Goal: Task Accomplishment & Management: Manage account settings

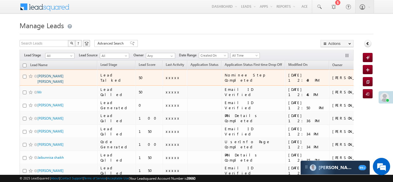
click at [50, 76] on link "[PERSON_NAME] [PERSON_NAME]" at bounding box center [50, 79] width 26 height 10
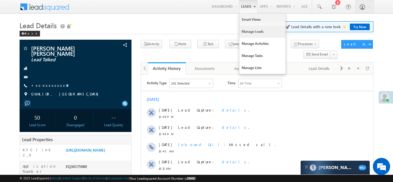
click at [246, 29] on link "Manage Leads" at bounding box center [262, 32] width 46 height 12
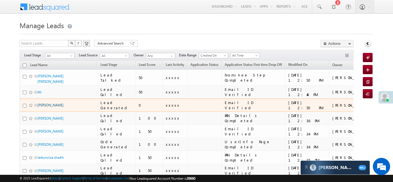
click at [43, 103] on link "Sonu Kumar" at bounding box center [50, 105] width 26 height 4
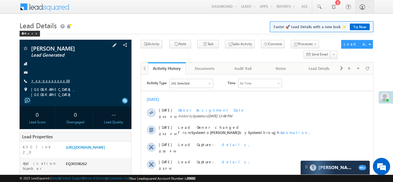
click at [46, 82] on link "+xx-xxxxxxxx36" at bounding box center [50, 80] width 39 height 5
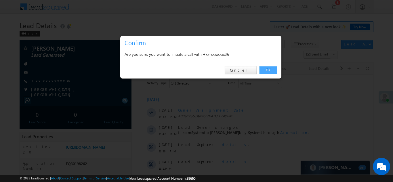
click at [267, 70] on link "OK" at bounding box center [268, 70] width 18 height 8
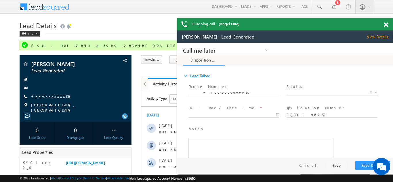
click at [386, 24] on span at bounding box center [386, 24] width 4 height 5
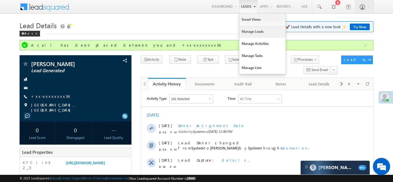
click at [246, 32] on link "Manage Leads" at bounding box center [262, 32] width 46 height 12
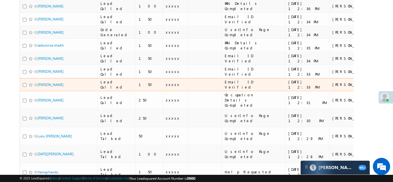
scroll to position [114, 0]
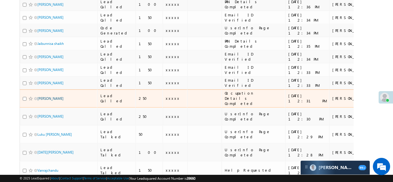
click at [44, 96] on link "SACHIN ADHYAPAK" at bounding box center [50, 98] width 26 height 4
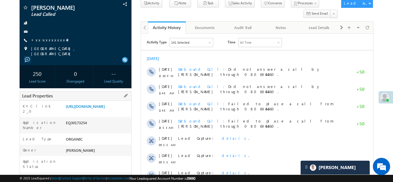
scroll to position [99, 0]
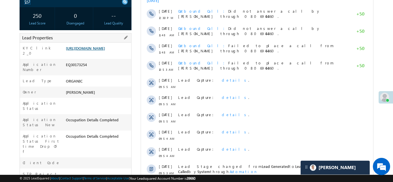
click at [95, 49] on link "https://angelbroking1-pk3em7sa.customui-test.leadsquared.com?leadId=e0685d5a-d8…" at bounding box center [85, 48] width 39 height 5
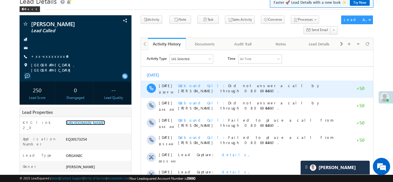
scroll to position [0, 0]
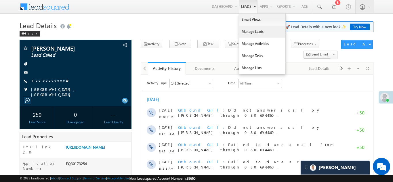
click at [248, 34] on link "Manage Leads" at bounding box center [262, 32] width 46 height 12
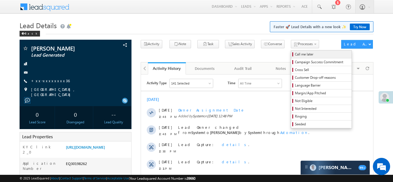
click at [295, 55] on span "Call me later" at bounding box center [322, 54] width 55 height 5
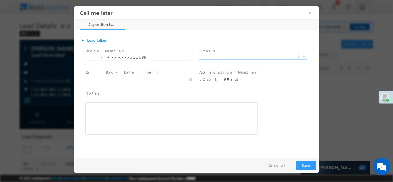
click at [220, 55] on span "X" at bounding box center [252, 57] width 107 height 6
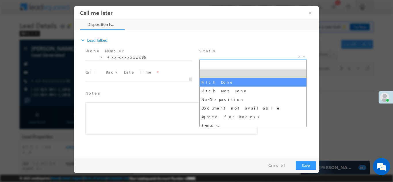
select select "Pitch Done"
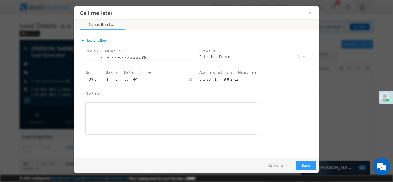
click at [113, 79] on body "Call me later ×" at bounding box center [196, 80] width 244 height 149
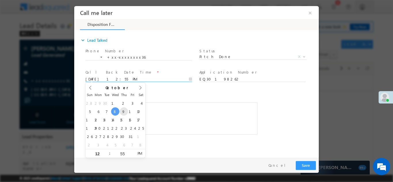
type input "10/09/25 12:55 PM"
click at [159, 88] on span at bounding box center [138, 84] width 106 height 6
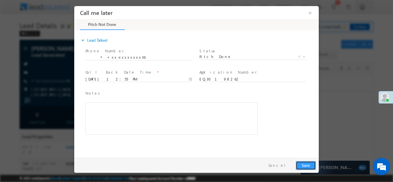
click at [302, 165] on button "Save" at bounding box center [306, 165] width 20 height 9
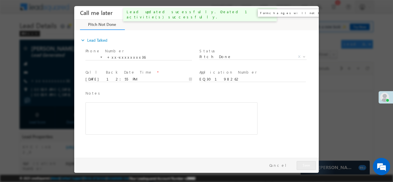
click at [309, 12] on button "×" at bounding box center [310, 12] width 10 height 11
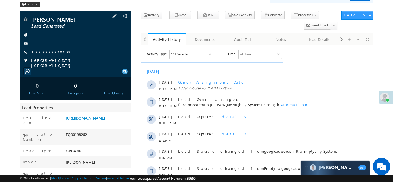
scroll to position [99, 0]
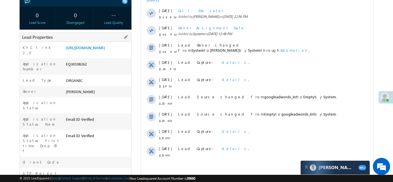
copy div "EQ30198262"
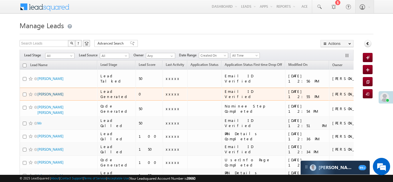
click at [48, 92] on link "[PERSON_NAME]" at bounding box center [50, 94] width 26 height 4
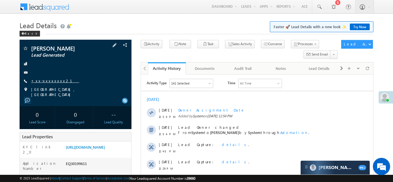
click at [44, 80] on link "+xx-xxxxxxxx21" at bounding box center [55, 80] width 48 height 5
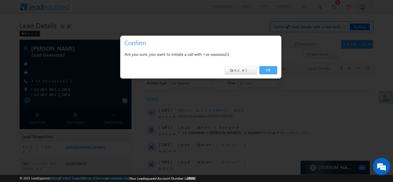
click at [270, 70] on link "OK" at bounding box center [268, 70] width 18 height 8
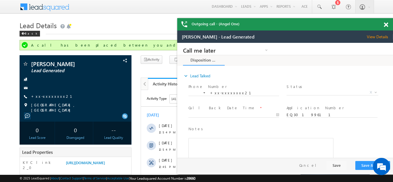
click at [386, 25] on span at bounding box center [386, 24] width 4 height 5
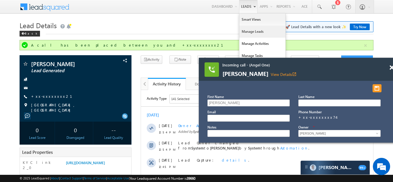
click at [249, 30] on link "Manage Leads" at bounding box center [262, 32] width 46 height 12
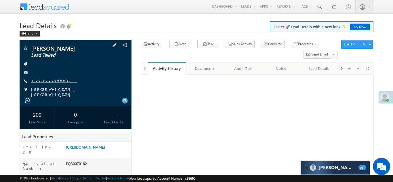
click at [46, 81] on link "+xx-xxxxxxxx31" at bounding box center [54, 80] width 46 height 5
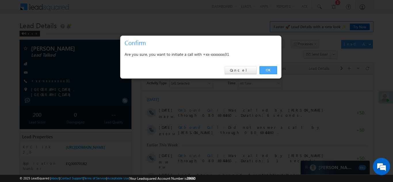
click at [267, 69] on link "OK" at bounding box center [268, 70] width 18 height 8
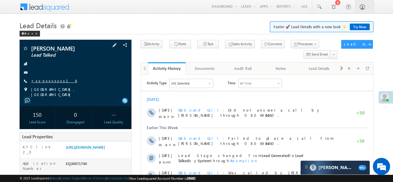
click at [46, 79] on link "+xx-xxxxxxxx16" at bounding box center [54, 80] width 46 height 5
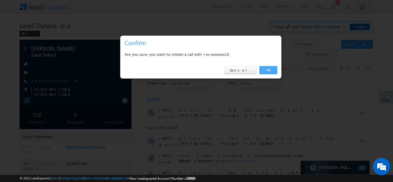
click at [268, 69] on link "OK" at bounding box center [268, 70] width 18 height 8
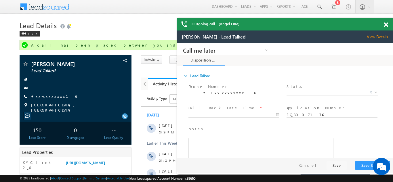
click at [386, 22] on span at bounding box center [386, 24] width 4 height 5
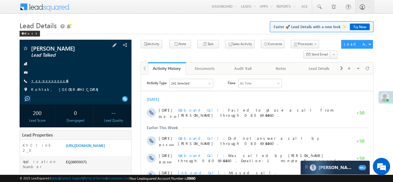
click at [42, 81] on link "+xx-xxxxxxxx46" at bounding box center [49, 80] width 37 height 5
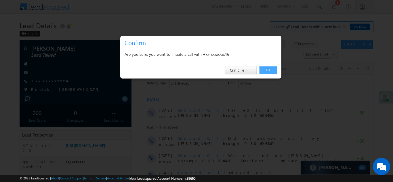
click at [265, 68] on link "OK" at bounding box center [268, 70] width 18 height 8
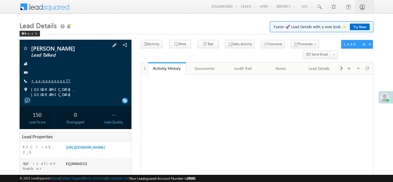
click at [46, 80] on link "+xx-xxxxxxxx77" at bounding box center [50, 80] width 39 height 5
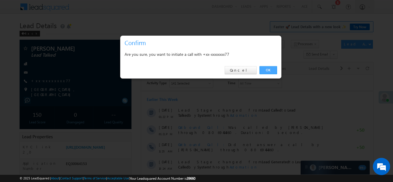
click at [267, 69] on link "OK" at bounding box center [268, 70] width 18 height 8
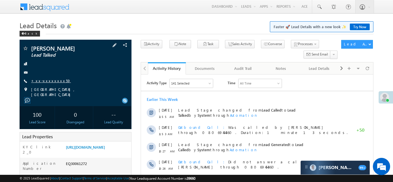
click at [46, 81] on link "+xx-xxxxxxxx59" at bounding box center [51, 80] width 40 height 5
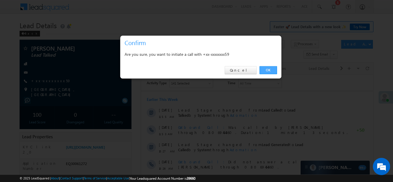
click at [266, 68] on link "OK" at bounding box center [268, 70] width 18 height 8
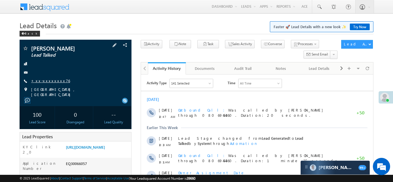
click at [47, 80] on link "+xx-xxxxxxxx76" at bounding box center [50, 80] width 39 height 5
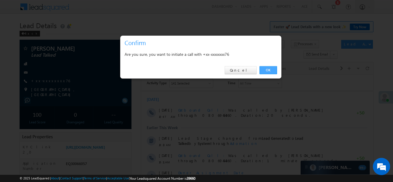
click at [266, 70] on link "OK" at bounding box center [268, 70] width 18 height 8
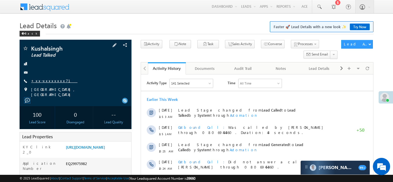
click at [44, 79] on link "+xx-xxxxxxxx71" at bounding box center [54, 80] width 46 height 5
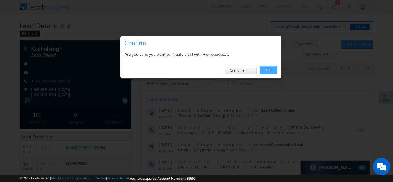
click at [268, 69] on link "OK" at bounding box center [268, 70] width 18 height 8
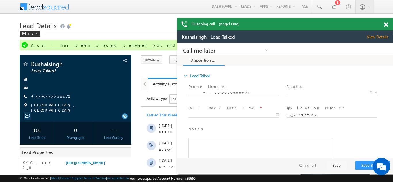
click at [386, 23] on span at bounding box center [386, 24] width 4 height 5
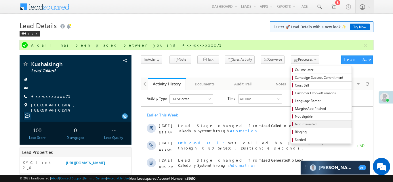
click at [295, 123] on span "Not Interested" at bounding box center [322, 124] width 55 height 5
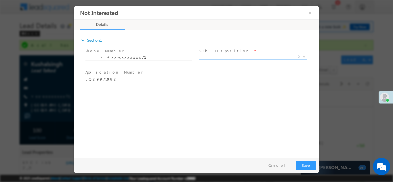
click at [221, 55] on span "X" at bounding box center [252, 57] width 107 height 6
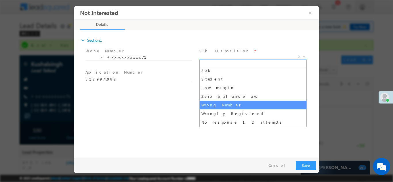
scroll to position [39, 0]
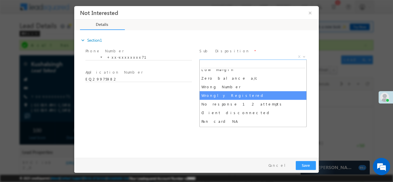
select select "Wrongly Registered"
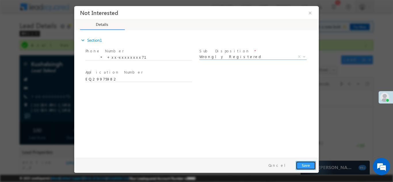
click at [305, 163] on button "Save" at bounding box center [306, 165] width 20 height 9
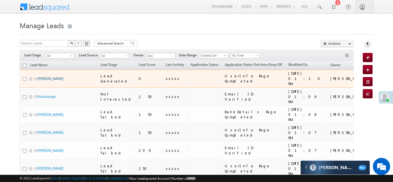
click at [44, 76] on link "[PERSON_NAME]" at bounding box center [50, 78] width 26 height 4
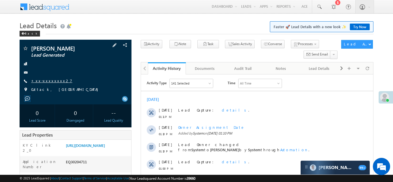
click at [45, 83] on link "+xx-xxxxxxxx27" at bounding box center [51, 80] width 41 height 5
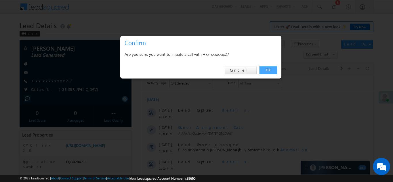
click at [266, 69] on link "OK" at bounding box center [268, 70] width 18 height 8
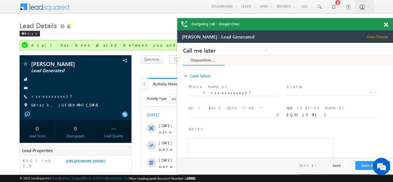
click at [385, 24] on span at bounding box center [386, 24] width 4 height 5
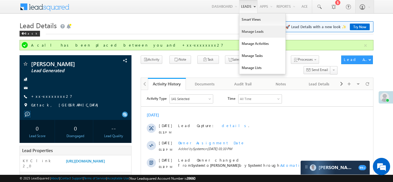
click at [246, 32] on link "Manage Leads" at bounding box center [262, 32] width 46 height 12
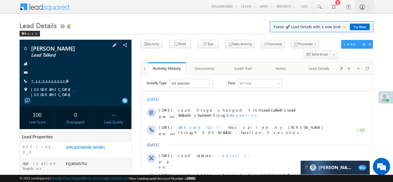
click at [45, 81] on link "+xx-xxxxxxxx46" at bounding box center [49, 80] width 37 height 5
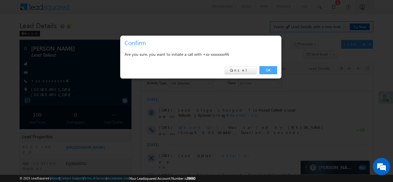
click at [265, 70] on link "OK" at bounding box center [268, 70] width 18 height 8
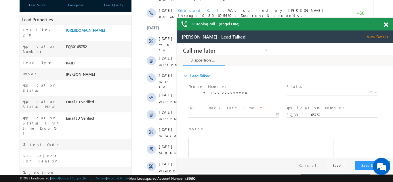
scroll to position [139, 0]
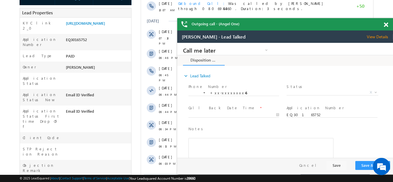
click at [385, 23] on span at bounding box center [386, 24] width 4 height 5
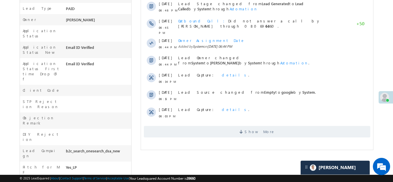
scroll to position [188, 0]
click at [211, 131] on span "Show More" at bounding box center [256, 131] width 226 height 12
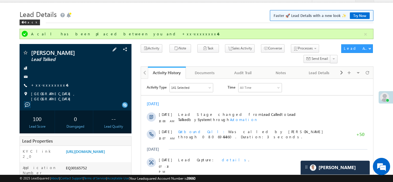
scroll to position [0, 0]
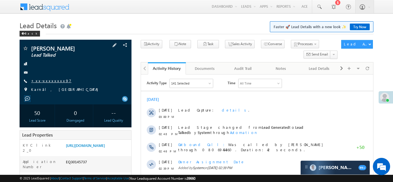
click at [49, 78] on link "+xx-xxxxxxxx97" at bounding box center [51, 80] width 40 height 5
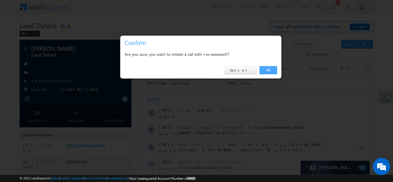
click at [270, 68] on link "OK" at bounding box center [268, 70] width 18 height 8
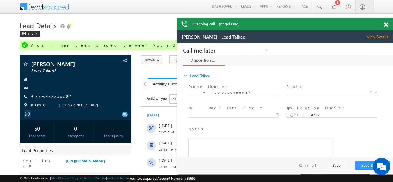
click at [387, 24] on span at bounding box center [386, 24] width 4 height 5
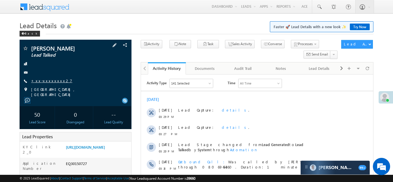
click at [46, 80] on link "+xx-xxxxxxxx27" at bounding box center [51, 80] width 41 height 5
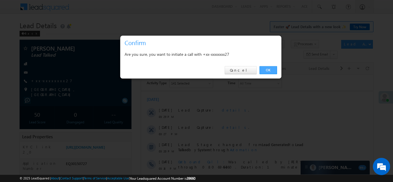
click at [266, 69] on link "OK" at bounding box center [268, 70] width 18 height 8
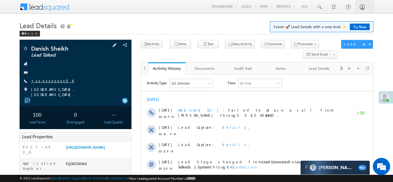
click at [45, 80] on link "+xx-xxxxxxxx06" at bounding box center [52, 80] width 43 height 5
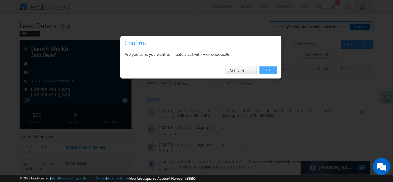
click at [267, 68] on link "OK" at bounding box center [268, 70] width 18 height 8
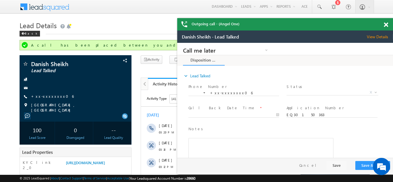
click at [386, 24] on span at bounding box center [386, 24] width 4 height 5
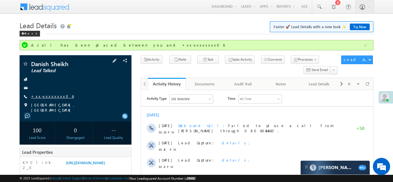
click at [45, 97] on link "+xx-xxxxxxxx06" at bounding box center [52, 96] width 43 height 5
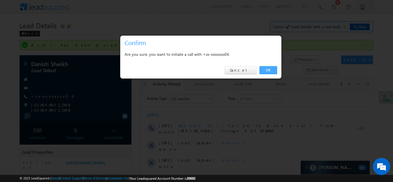
click at [266, 69] on link "OK" at bounding box center [268, 70] width 18 height 8
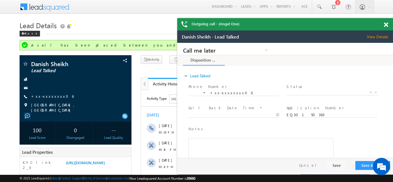
click at [386, 24] on span at bounding box center [386, 24] width 4 height 5
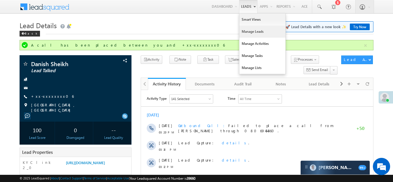
click at [246, 33] on link "Manage Leads" at bounding box center [262, 32] width 46 height 12
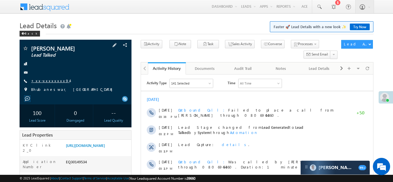
click at [49, 79] on link "+xx-xxxxxxxx94" at bounding box center [50, 80] width 39 height 5
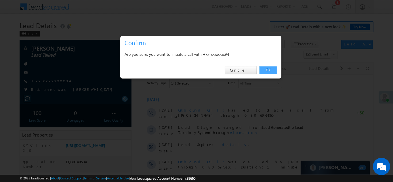
click at [269, 70] on link "OK" at bounding box center [268, 70] width 18 height 8
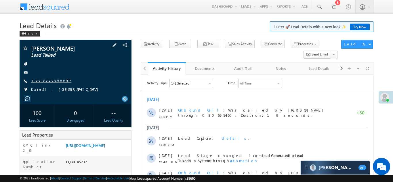
click at [42, 81] on link "+xx-xxxxxxxx97" at bounding box center [51, 80] width 40 height 5
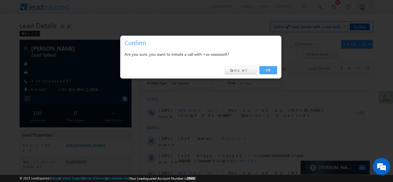
click at [267, 68] on link "OK" at bounding box center [268, 70] width 18 height 8
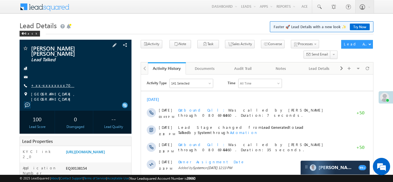
click at [45, 83] on link "+xx-xxxxxxxx70" at bounding box center [52, 85] width 43 height 5
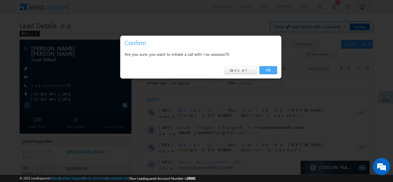
click at [268, 70] on link "OK" at bounding box center [268, 70] width 18 height 8
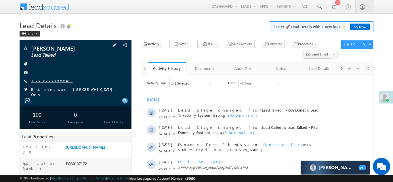
click at [44, 79] on link "+xx-xxxxxxxx40" at bounding box center [51, 80] width 41 height 5
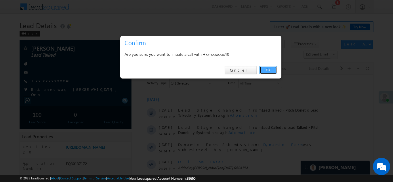
click at [268, 70] on link "OK" at bounding box center [268, 70] width 18 height 8
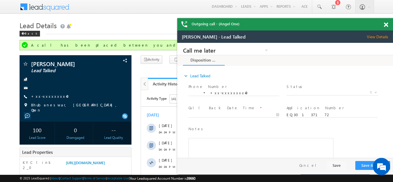
click at [386, 24] on span at bounding box center [386, 24] width 4 height 5
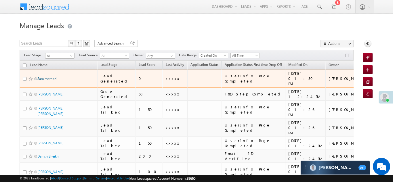
click at [49, 76] on link "Samirnathani" at bounding box center [47, 78] width 20 height 4
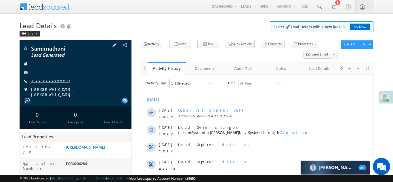
click at [45, 80] on link "+xx-xxxxxxxx73" at bounding box center [50, 80] width 39 height 5
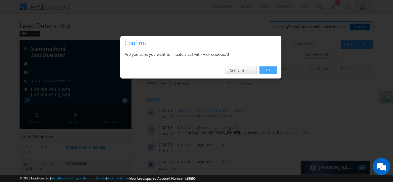
click at [267, 69] on link "OK" at bounding box center [268, 70] width 18 height 8
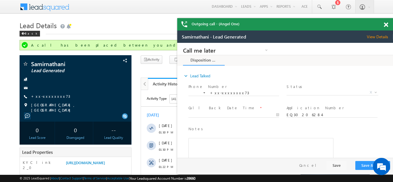
click at [386, 25] on span at bounding box center [386, 24] width 4 height 5
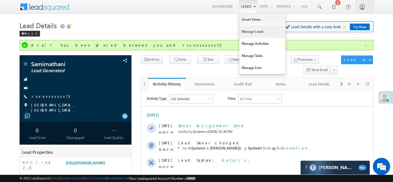
click at [250, 32] on link "Manage Leads" at bounding box center [262, 32] width 46 height 12
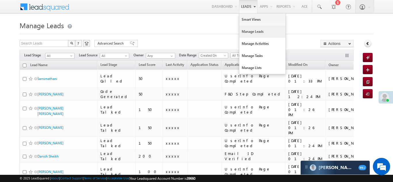
click at [249, 35] on link "Manage Leads" at bounding box center [262, 32] width 46 height 12
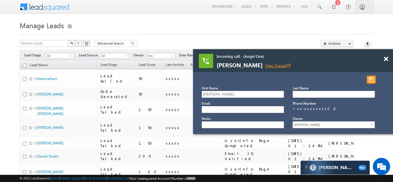
click at [270, 65] on link "View Details open_in_new" at bounding box center [278, 65] width 26 height 5
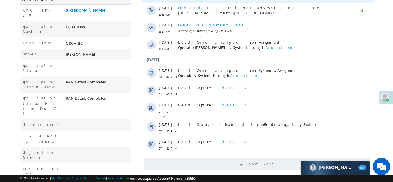
scroll to position [183, 0]
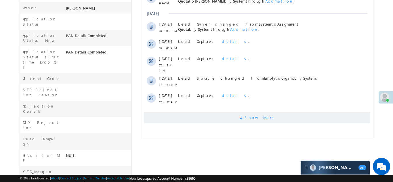
click at [216, 119] on span "Show More" at bounding box center [256, 118] width 226 height 12
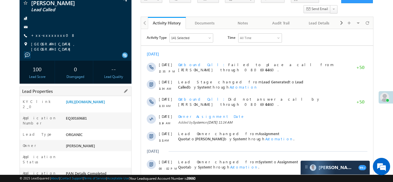
scroll to position [48, 0]
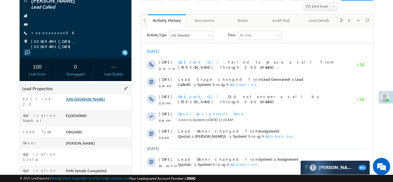
click at [101, 99] on link "[URL][DOMAIN_NAME]" at bounding box center [85, 99] width 39 height 5
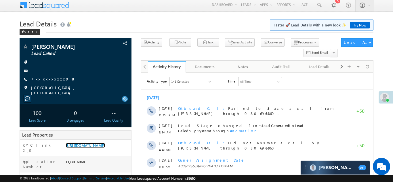
scroll to position [0, 0]
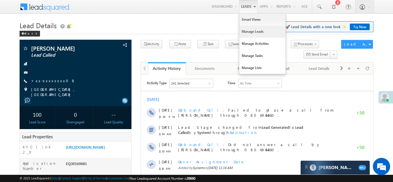
click at [249, 32] on link "Manage Leads" at bounding box center [262, 32] width 46 height 12
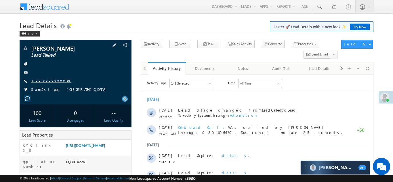
click at [47, 80] on link "+xx-xxxxxxxx38" at bounding box center [51, 80] width 40 height 5
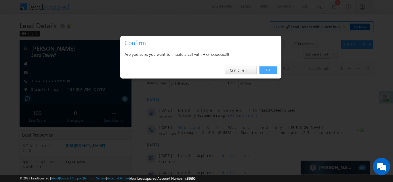
click at [268, 69] on link "OK" at bounding box center [268, 70] width 18 height 8
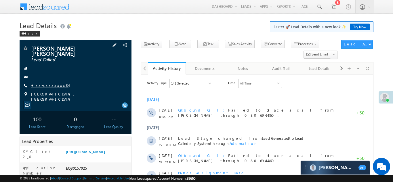
click at [48, 83] on link "+xx-xxxxxxxx34" at bounding box center [49, 85] width 37 height 5
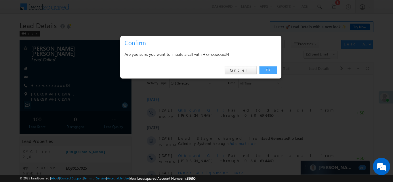
click at [265, 68] on link "OK" at bounding box center [268, 70] width 18 height 8
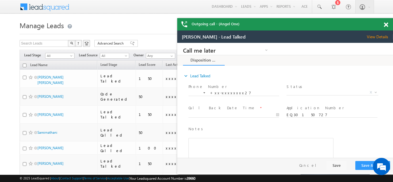
click at [386, 25] on span at bounding box center [386, 24] width 4 height 5
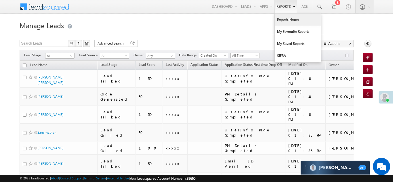
click at [285, 20] on link "Reports Home" at bounding box center [298, 20] width 46 height 12
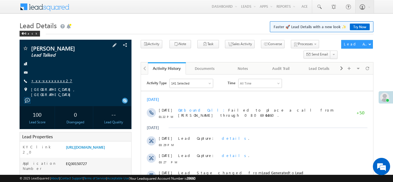
click at [44, 80] on link "+xx-xxxxxxxx27" at bounding box center [51, 80] width 41 height 5
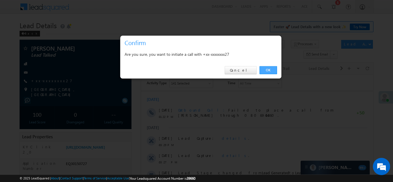
click at [268, 69] on link "OK" at bounding box center [268, 70] width 18 height 8
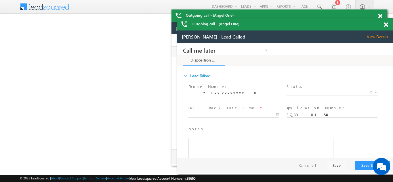
click at [386, 25] on div "Outgoing call - (Angel One)" at bounding box center [285, 24] width 216 height 12
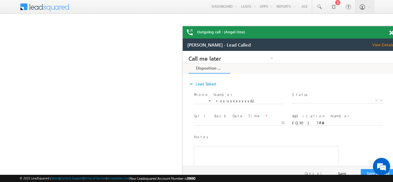
click at [389, 32] on span at bounding box center [391, 32] width 4 height 5
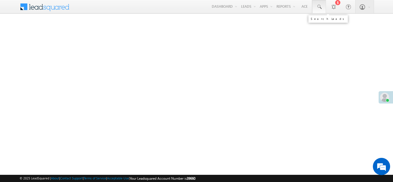
click at [319, 6] on span at bounding box center [319, 7] width 6 height 6
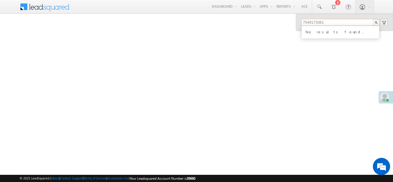
type input "7549173381"
click at [319, 6] on span at bounding box center [319, 7] width 6 height 6
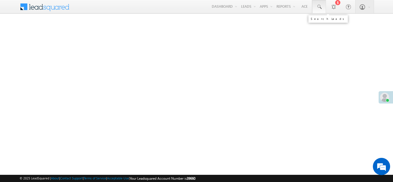
click at [319, 6] on span at bounding box center [319, 7] width 6 height 6
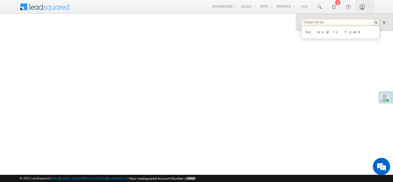
type input "7858079745"
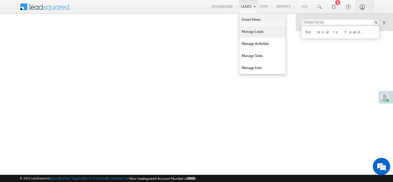
click at [243, 33] on link "Manage Leads" at bounding box center [262, 32] width 46 height 12
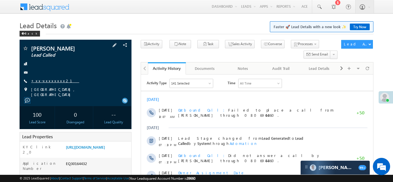
click at [46, 82] on link "+xx-xxxxxxxx21" at bounding box center [55, 80] width 48 height 5
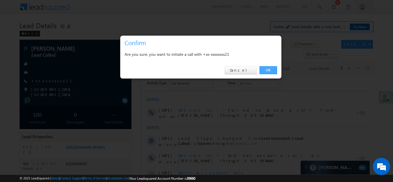
click at [265, 69] on link "OK" at bounding box center [268, 70] width 18 height 8
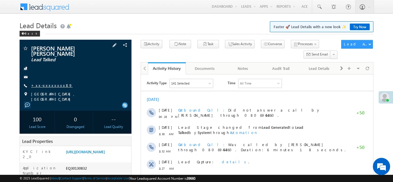
click at [45, 83] on link "+xx-xxxxxxxx89" at bounding box center [51, 85] width 41 height 5
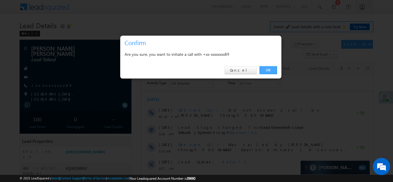
click at [268, 70] on link "OK" at bounding box center [268, 70] width 18 height 8
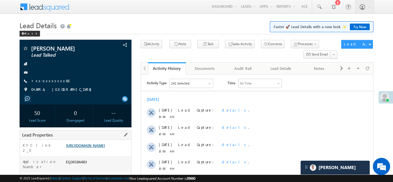
click at [96, 148] on link "https://angelbroking1-pk3em7sa.customui-test.leadsquared.com?leadId=ee95e2f8-33…" at bounding box center [85, 145] width 39 height 5
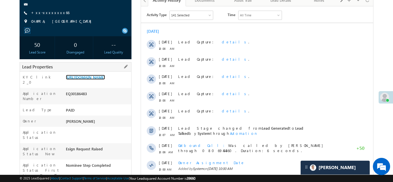
scroll to position [69, 0]
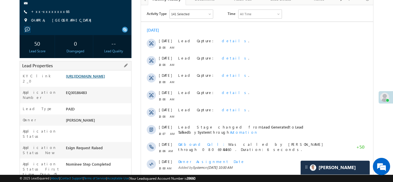
click at [96, 78] on link "https://angelbroking1-pk3em7sa.customui-test.leadsquared.com?leadId=ee95e2f8-33…" at bounding box center [85, 76] width 39 height 5
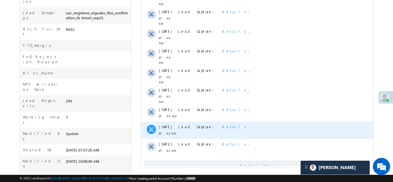
scroll to position [308, 0]
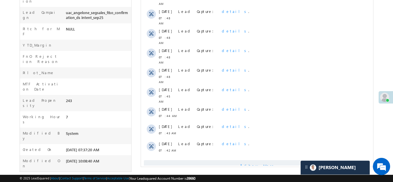
click at [188, 160] on span "Show More" at bounding box center [256, 166] width 226 height 12
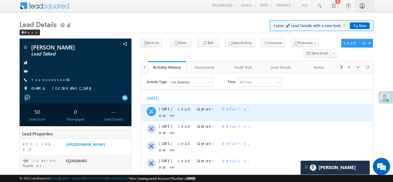
scroll to position [0, 0]
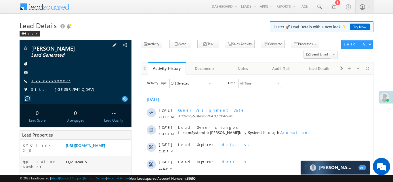
click at [48, 81] on link "+xx-xxxxxxxx77" at bounding box center [50, 80] width 39 height 5
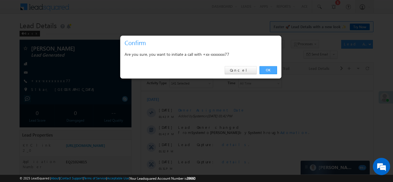
click at [265, 70] on link "OK" at bounding box center [268, 70] width 18 height 8
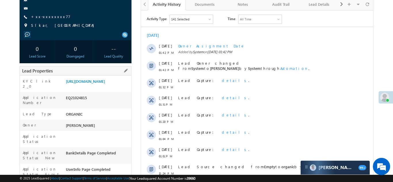
scroll to position [95, 0]
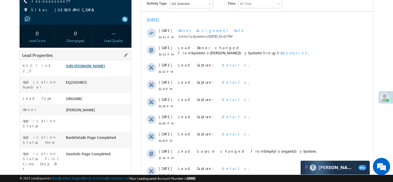
click at [99, 68] on link "https://angelbroking1-pk3em7sa.customui-test.leadsquared.com?leadId=bf652b8f-fe…" at bounding box center [85, 65] width 39 height 5
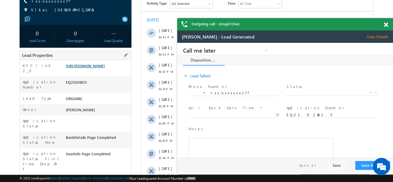
scroll to position [0, 0]
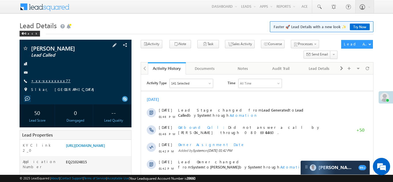
click at [42, 80] on link "+xx-xxxxxxxx77" at bounding box center [50, 80] width 39 height 5
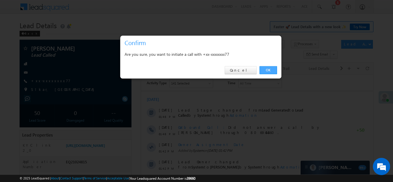
click at [265, 68] on link "OK" at bounding box center [268, 70] width 18 height 8
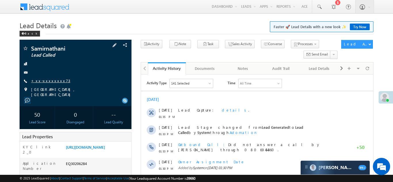
click at [49, 83] on link "+xx-xxxxxxxx73" at bounding box center [50, 80] width 39 height 5
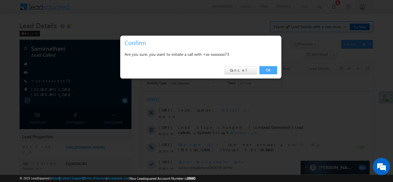
click at [266, 71] on link "OK" at bounding box center [268, 70] width 18 height 8
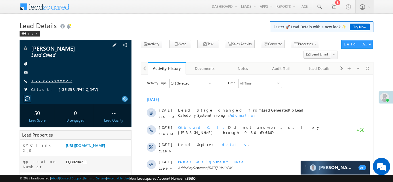
click at [47, 83] on link "+xx-xxxxxxxx27" at bounding box center [51, 80] width 41 height 5
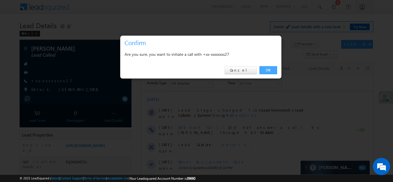
click at [267, 69] on link "OK" at bounding box center [268, 70] width 18 height 8
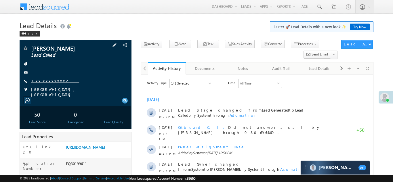
click at [47, 80] on link "+xx-xxxxxxxx21" at bounding box center [55, 80] width 48 height 5
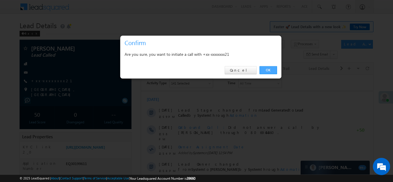
click at [265, 69] on link "OK" at bounding box center [268, 70] width 18 height 8
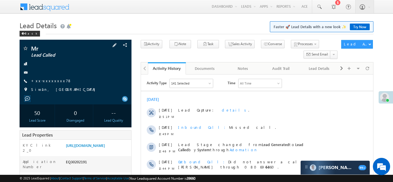
click at [43, 77] on div "Mr Lead Called +xx-xxxxxxxx78 Siwān, Bihar" at bounding box center [75, 70] width 106 height 50
click at [46, 81] on link "+xx-xxxxxxxx78" at bounding box center [51, 80] width 41 height 5
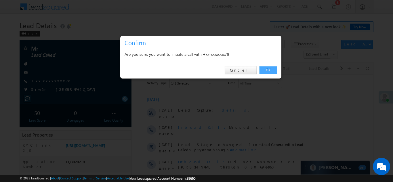
click at [266, 70] on link "OK" at bounding box center [268, 70] width 18 height 8
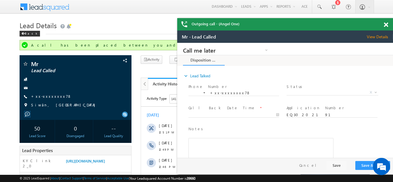
click at [384, 24] on span at bounding box center [386, 24] width 4 height 5
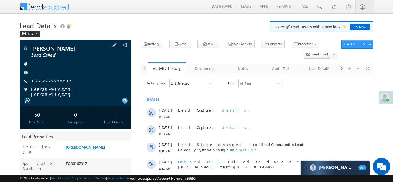
click at [47, 80] on link "+xx-xxxxxxxx92" at bounding box center [52, 80] width 42 height 5
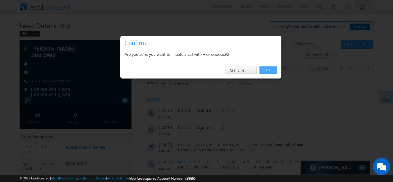
drag, startPoint x: 266, startPoint y: 69, endPoint x: 91, endPoint y: 3, distance: 186.8
click at [266, 69] on link "OK" at bounding box center [268, 70] width 18 height 8
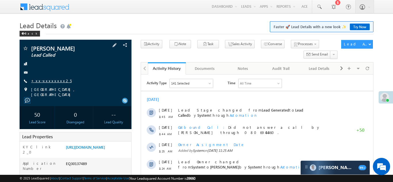
click at [47, 80] on link "+xx-xxxxxxxx25" at bounding box center [51, 80] width 41 height 5
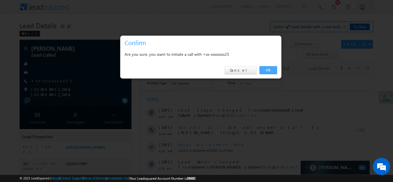
click at [268, 68] on link "OK" at bounding box center [268, 70] width 18 height 8
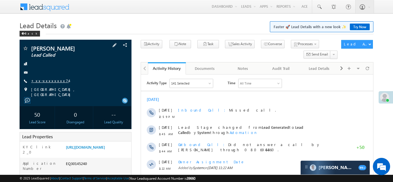
click at [49, 82] on link "+xx-xxxxxxxx74" at bounding box center [50, 80] width 38 height 5
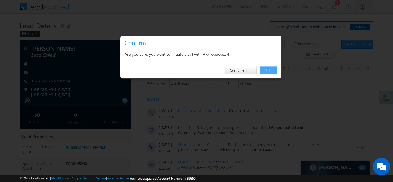
click at [263, 70] on link "OK" at bounding box center [268, 70] width 18 height 8
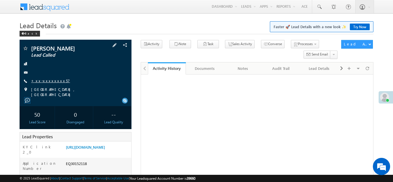
click at [46, 82] on link "+xx-xxxxxxxx57" at bounding box center [50, 80] width 39 height 5
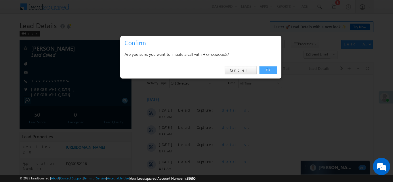
click at [267, 71] on link "OK" at bounding box center [268, 70] width 18 height 8
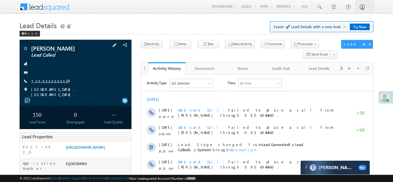
click at [43, 81] on link "+xx-xxxxxxxx34" at bounding box center [49, 80] width 37 height 5
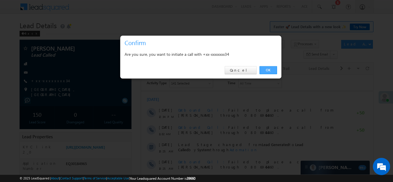
click at [266, 70] on link "OK" at bounding box center [268, 70] width 18 height 8
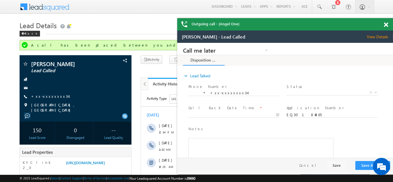
click at [385, 24] on span at bounding box center [386, 24] width 4 height 5
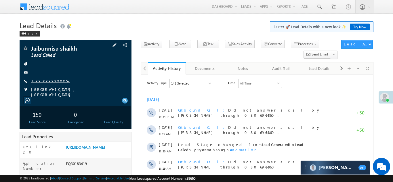
click at [47, 80] on link "+xx-xxxxxxxx57" at bounding box center [50, 80] width 39 height 5
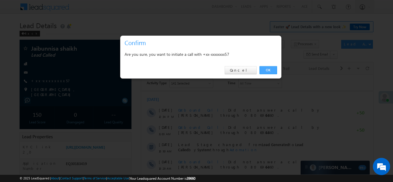
click at [266, 67] on link "OK" at bounding box center [268, 70] width 18 height 8
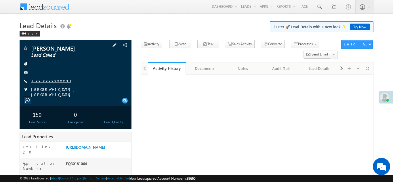
click at [47, 83] on link "+xx-xxxxxxxx93" at bounding box center [51, 80] width 40 height 5
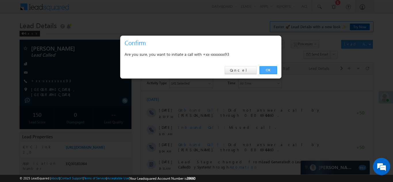
click at [268, 69] on link "OK" at bounding box center [268, 70] width 18 height 8
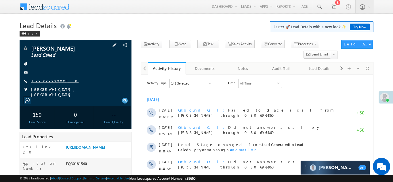
click at [48, 78] on link "+xx-xxxxxxxx18" at bounding box center [54, 80] width 47 height 5
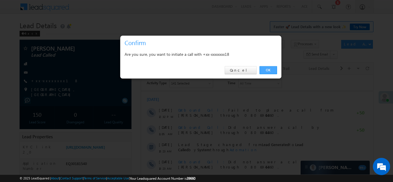
click at [264, 70] on link "OK" at bounding box center [268, 70] width 18 height 8
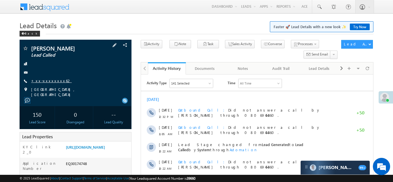
click at [47, 79] on link "+xx-xxxxxxxx62" at bounding box center [51, 80] width 41 height 5
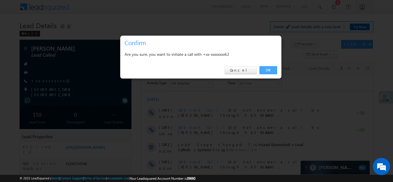
click at [265, 68] on link "OK" at bounding box center [268, 70] width 18 height 8
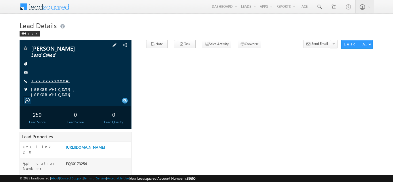
click at [42, 80] on link "+xx-xxxxxxxx49" at bounding box center [50, 80] width 39 height 5
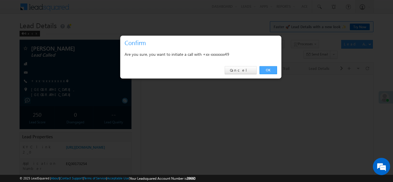
click at [263, 69] on link "OK" at bounding box center [268, 70] width 18 height 8
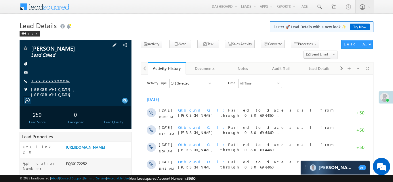
click at [47, 79] on link "+xx-xxxxxxxx67" at bounding box center [50, 80] width 39 height 5
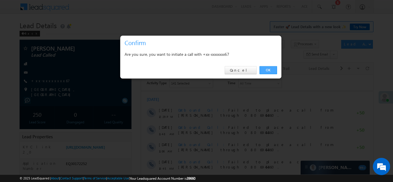
click at [266, 69] on link "OK" at bounding box center [268, 70] width 18 height 8
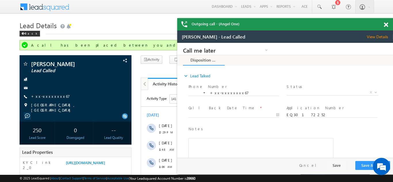
click at [386, 24] on span at bounding box center [386, 24] width 4 height 5
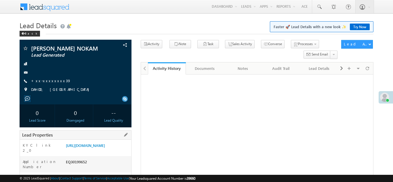
scroll to position [63, 0]
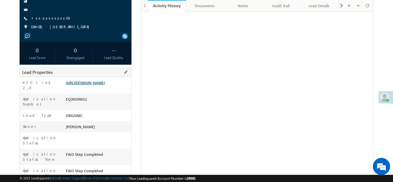
click at [93, 85] on link "[URL][DOMAIN_NAME]" at bounding box center [85, 82] width 39 height 5
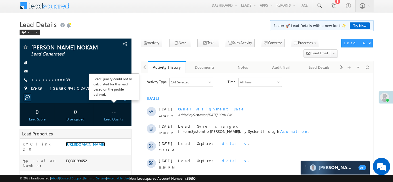
scroll to position [0, 0]
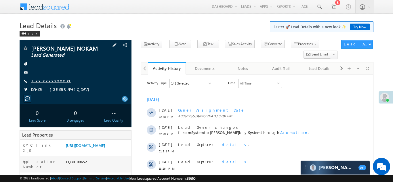
click at [51, 80] on link "+xx-xxxxxxxx39" at bounding box center [51, 80] width 40 height 5
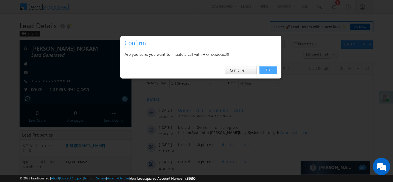
click at [269, 69] on link "OK" at bounding box center [268, 70] width 18 height 8
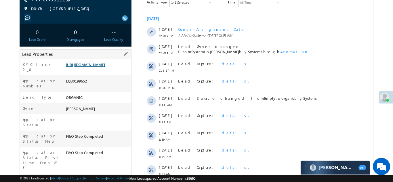
scroll to position [112, 0]
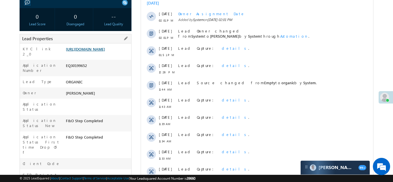
click at [98, 51] on link "https://angelbroking1-pk3em7sa.customui-test.leadsquared.com?leadId=028fe467-d2…" at bounding box center [85, 49] width 39 height 5
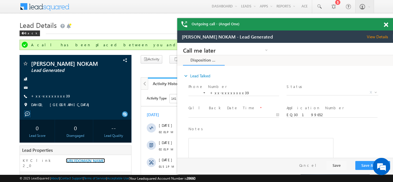
scroll to position [0, 0]
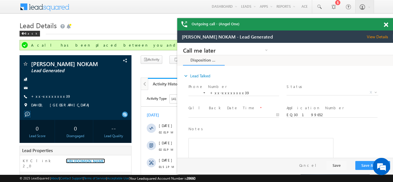
drag, startPoint x: 385, startPoint y: 22, endPoint x: 115, endPoint y: 7, distance: 270.4
click at [385, 22] on span at bounding box center [386, 24] width 4 height 5
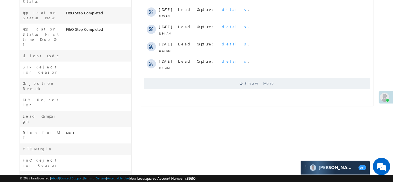
scroll to position [231, 0]
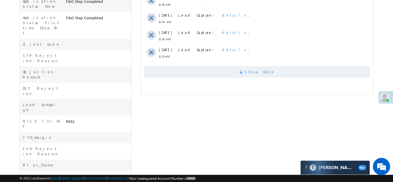
click at [206, 74] on span "Show More" at bounding box center [256, 72] width 226 height 12
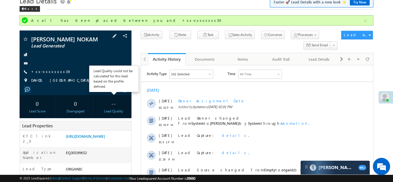
scroll to position [0, 0]
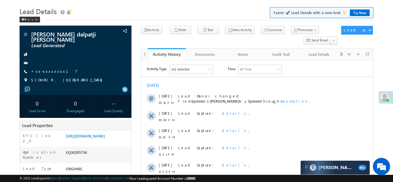
scroll to position [14, 0]
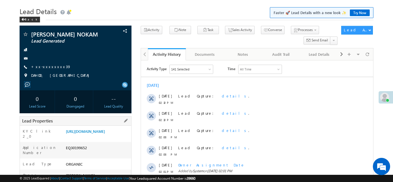
scroll to position [15, 0]
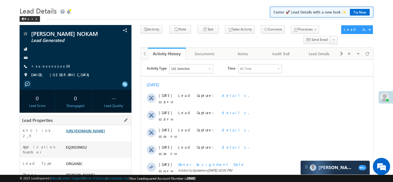
click at [93, 133] on link "https://angelbroking1-pk3em7sa.customui-test.leadsquared.com?leadId=028fe467-d2…" at bounding box center [85, 130] width 39 height 5
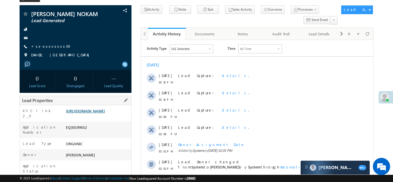
scroll to position [41, 0]
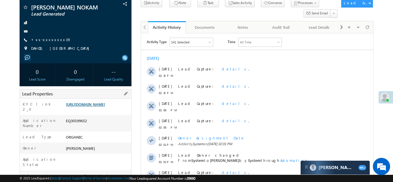
click at [92, 107] on link "https://angelbroking1-pk3em7sa.customui-test.leadsquared.com?leadId=028fe467-d2…" at bounding box center [85, 104] width 39 height 5
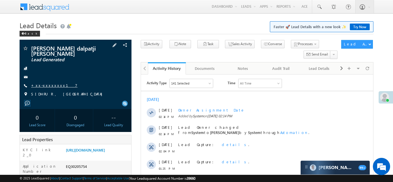
click at [47, 83] on link "+xx-xxxxxxxx17" at bounding box center [54, 85] width 46 height 5
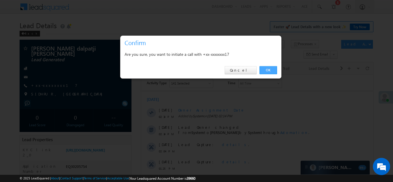
click at [267, 70] on link "OK" at bounding box center [268, 70] width 18 height 8
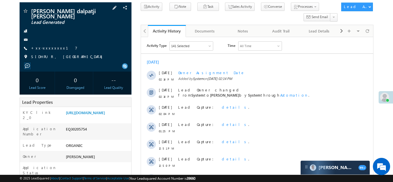
scroll to position [54, 0]
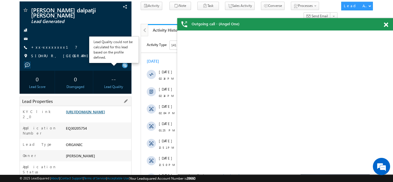
click at [91, 112] on link "https://angelbroking1-pk3em7sa.customui-test.leadsquared.com?leadId=2d15e40a-a3…" at bounding box center [85, 111] width 39 height 5
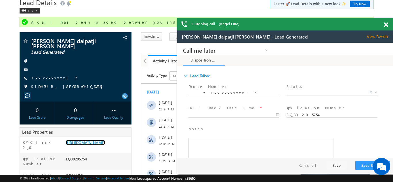
scroll to position [0, 0]
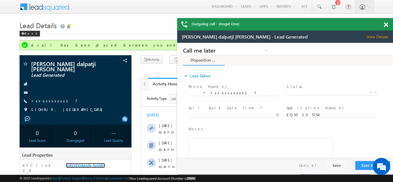
click at [385, 25] on span at bounding box center [386, 24] width 4 height 5
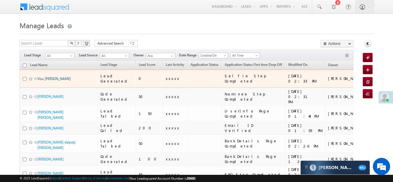
click at [50, 76] on link "Visu Raju soni" at bounding box center [53, 78] width 33 height 4
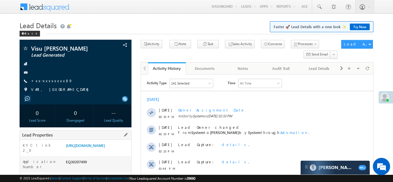
scroll to position [87, 0]
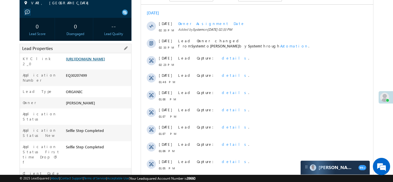
click at [89, 60] on link "https://angelbroking1-pk3em7sa.customui-test.leadsquared.com?leadId=b01b04aa-2a…" at bounding box center [85, 58] width 39 height 5
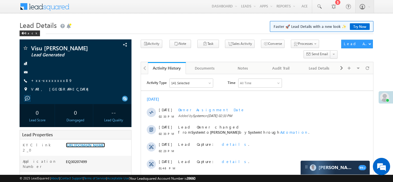
scroll to position [0, 0]
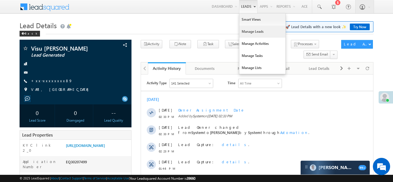
click at [241, 31] on link "Manage Leads" at bounding box center [262, 32] width 46 height 12
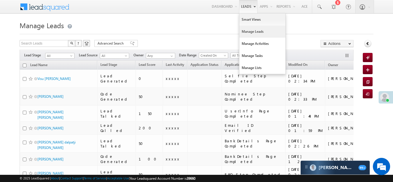
click at [247, 30] on link "Manage Leads" at bounding box center [262, 32] width 46 height 12
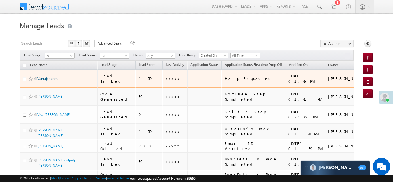
click at [50, 76] on link "Vanrajchandu" at bounding box center [47, 78] width 21 height 4
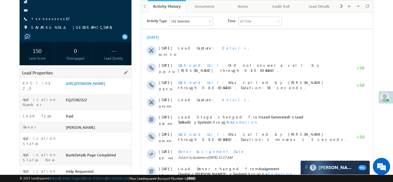
scroll to position [84, 0]
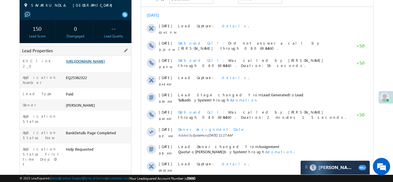
click at [97, 64] on link "[URL][DOMAIN_NAME]" at bounding box center [85, 61] width 39 height 5
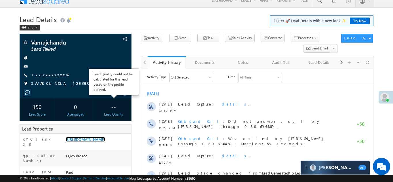
scroll to position [0, 0]
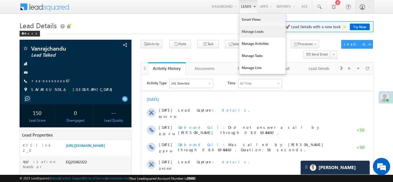
click at [249, 26] on link "Manage Leads" at bounding box center [262, 32] width 46 height 12
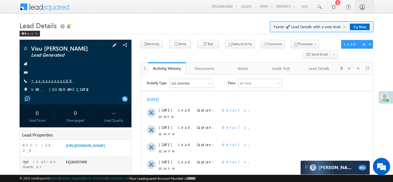
click at [45, 81] on link "+xx-xxxxxxxx89" at bounding box center [51, 80] width 41 height 5
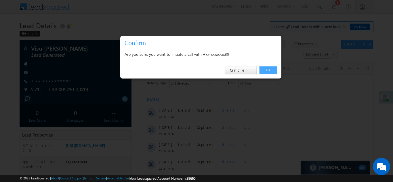
click at [269, 71] on link "OK" at bounding box center [268, 70] width 18 height 8
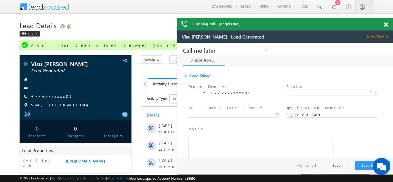
click at [385, 25] on span at bounding box center [386, 24] width 4 height 5
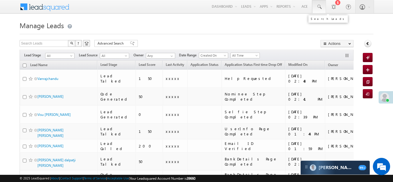
click at [319, 6] on span at bounding box center [319, 7] width 6 height 6
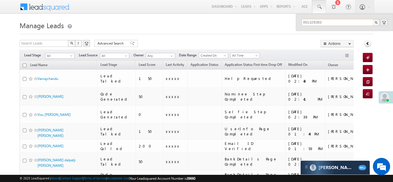
type input "9913293839"
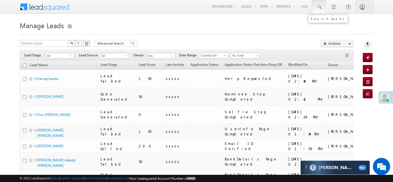
click at [318, 5] on span at bounding box center [319, 7] width 6 height 6
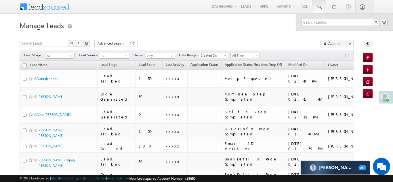
paste input "9913293839"
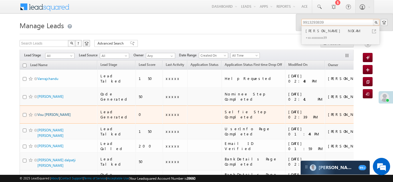
type input "9913293839"
click at [49, 112] on link "Visu [PERSON_NAME]" at bounding box center [53, 114] width 33 height 4
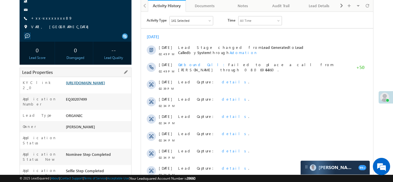
click at [99, 85] on link "[URL][DOMAIN_NAME]" at bounding box center [85, 82] width 39 height 5
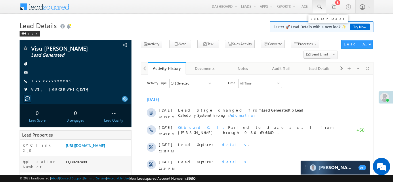
click at [319, 7] on span at bounding box center [319, 7] width 6 height 6
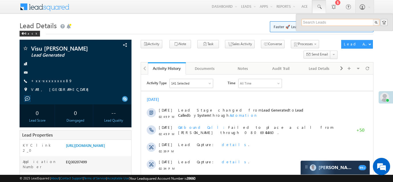
paste input "9913293839"
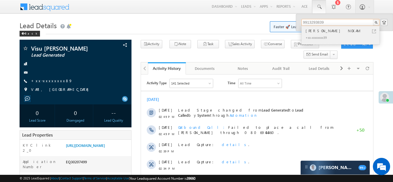
type input "9913293839"
click at [312, 30] on div "[PERSON_NAME] NOKAM" at bounding box center [342, 31] width 77 height 6
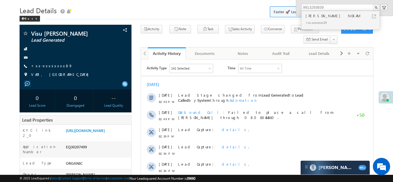
scroll to position [23, 0]
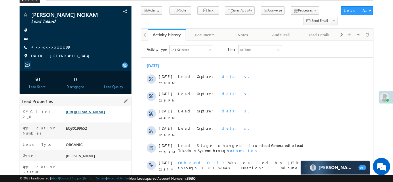
click at [89, 112] on link "[URL][DOMAIN_NAME]" at bounding box center [85, 111] width 39 height 5
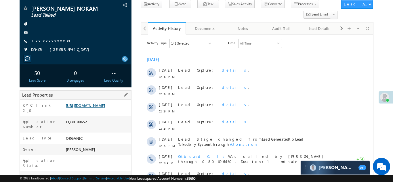
scroll to position [41, 0]
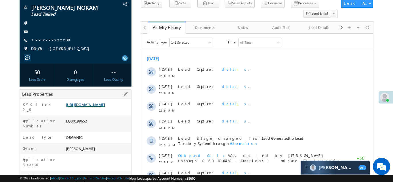
click at [98, 107] on link "https://angelbroking1-pk3em7sa.customui-test.leadsquared.com?leadId=028fe467-d2…" at bounding box center [85, 104] width 39 height 5
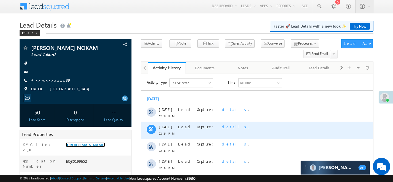
scroll to position [0, 0]
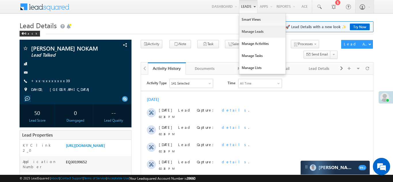
click at [243, 32] on link "Manage Leads" at bounding box center [262, 32] width 46 height 12
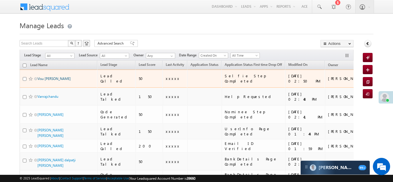
click at [49, 76] on link "Visu [PERSON_NAME]" at bounding box center [53, 78] width 33 height 4
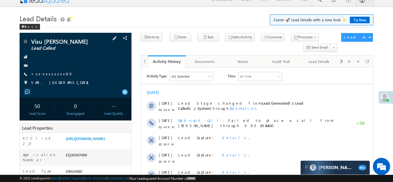
scroll to position [42, 0]
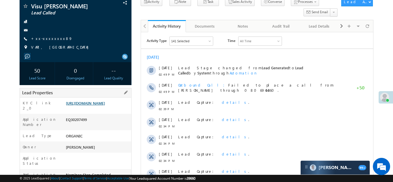
click at [92, 105] on link "https://angelbroking1-pk3em7sa.customui-test.leadsquared.com?leadId=b01b04aa-2a…" at bounding box center [85, 103] width 39 height 5
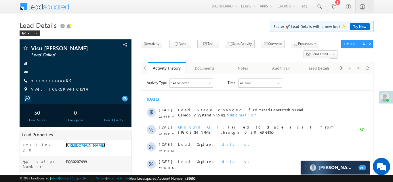
scroll to position [0, 0]
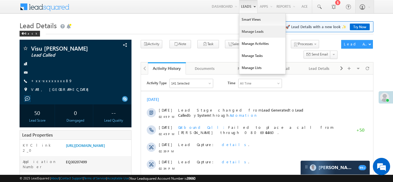
click at [244, 32] on link "Manage Leads" at bounding box center [262, 32] width 46 height 12
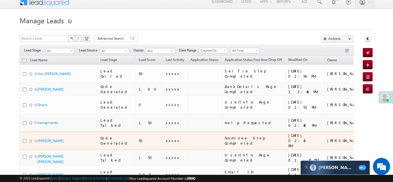
scroll to position [6, 0]
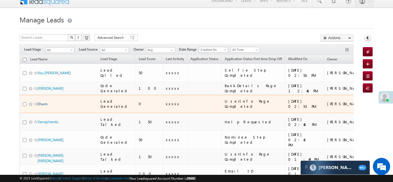
click at [43, 102] on link "Dharm" at bounding box center [42, 104] width 10 height 4
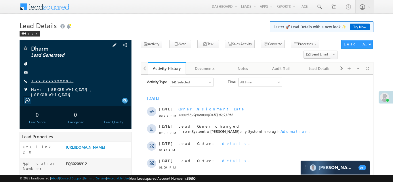
click at [52, 80] on link "+xx-xxxxxxxx82" at bounding box center [52, 80] width 42 height 5
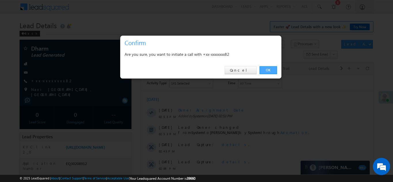
click at [265, 71] on link "OK" at bounding box center [268, 70] width 18 height 8
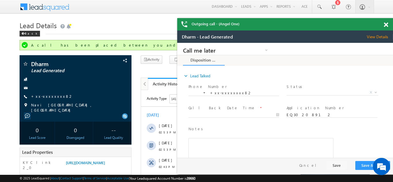
click at [385, 24] on span at bounding box center [386, 24] width 4 height 5
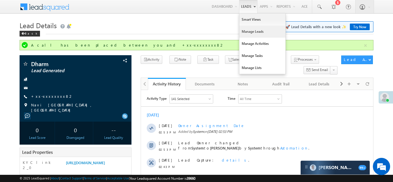
click at [248, 29] on link "Manage Leads" at bounding box center [262, 32] width 46 height 12
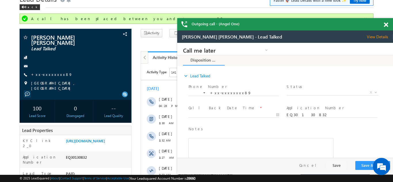
scroll to position [4, 0]
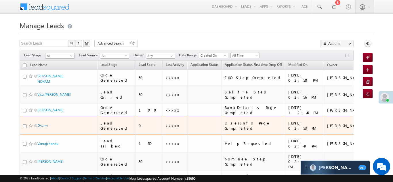
click at [46, 123] on link "Dharm" at bounding box center [42, 125] width 10 height 4
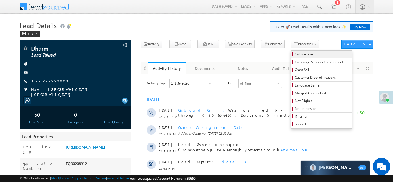
click at [295, 56] on span "Call me later" at bounding box center [322, 54] width 55 height 5
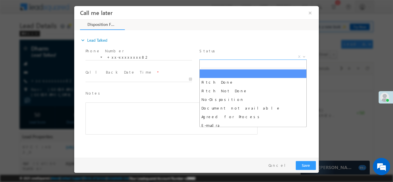
click at [215, 58] on span "X" at bounding box center [252, 57] width 107 height 6
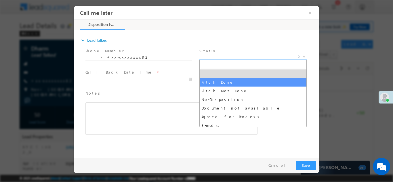
select select "Pitch Done"
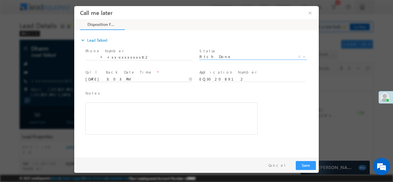
click at [108, 80] on body "Call me later ×" at bounding box center [196, 80] width 244 height 149
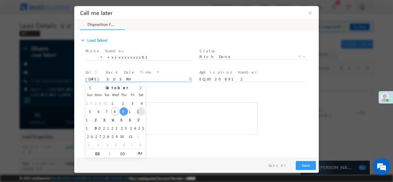
type input "10/11/25 3:03 PM"
click at [166, 98] on div "Notes * Editor toolbars Basic Styles Bold Italic Underline Paragraph Insert/Rem…" at bounding box center [171, 112] width 172 height 45
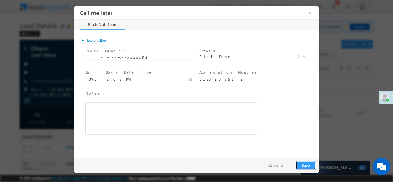
click at [305, 165] on button "Save" at bounding box center [306, 165] width 20 height 9
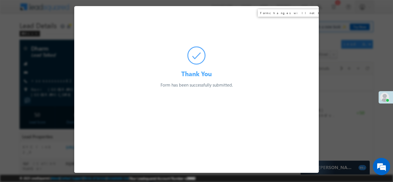
click at [310, 13] on div "Thank You Form has been successfully submitted. Preparing your form..." at bounding box center [196, 47] width 244 height 82
click at [52, 63] on div at bounding box center [196, 91] width 393 height 182
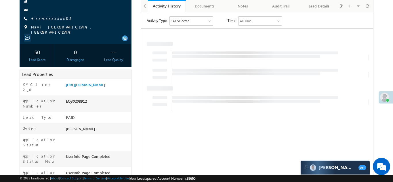
scroll to position [81, 0]
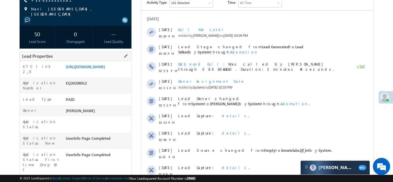
copy div "EQ30208912"
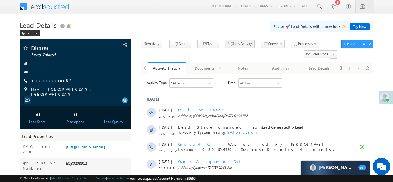
scroll to position [0, 0]
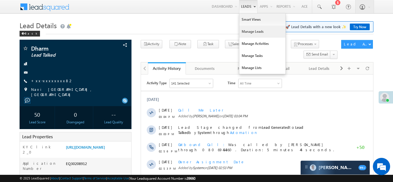
click at [244, 34] on link "Manage Leads" at bounding box center [262, 32] width 46 height 12
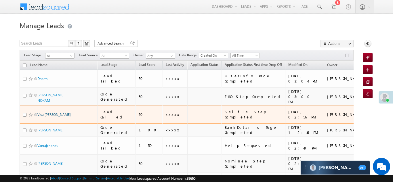
click at [48, 112] on link "Visu [PERSON_NAME]" at bounding box center [53, 114] width 33 height 4
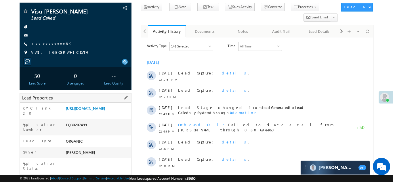
scroll to position [66, 0]
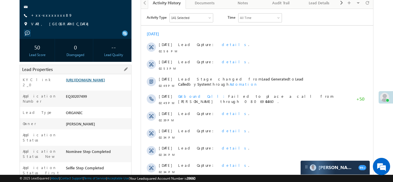
click at [90, 82] on link "[URL][DOMAIN_NAME]" at bounding box center [85, 79] width 39 height 5
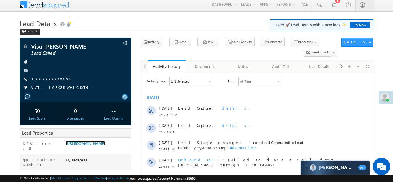
scroll to position [0, 0]
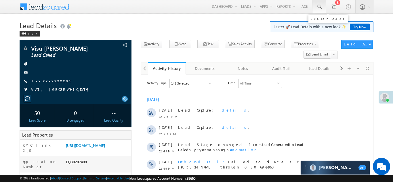
click at [319, 7] on span at bounding box center [319, 7] width 6 height 6
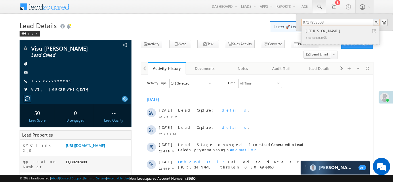
type input "9717953503"
click at [315, 32] on div "Shani Shani" at bounding box center [342, 31] width 77 height 6
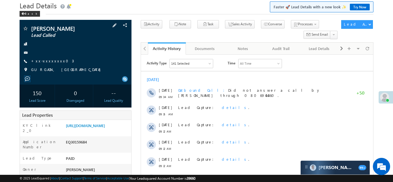
scroll to position [26, 0]
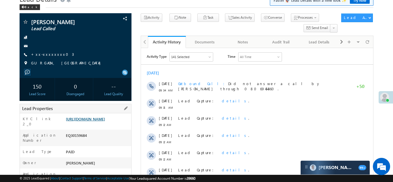
click at [99, 121] on link "[URL][DOMAIN_NAME]" at bounding box center [85, 118] width 39 height 5
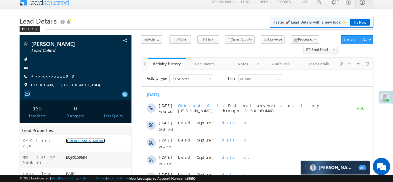
scroll to position [0, 0]
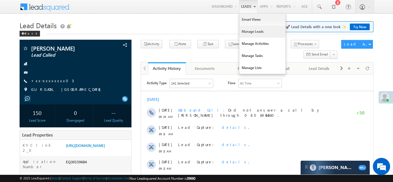
click at [250, 32] on link "Manage Leads" at bounding box center [262, 32] width 46 height 12
click at [243, 34] on link "Manage Leads" at bounding box center [262, 32] width 46 height 12
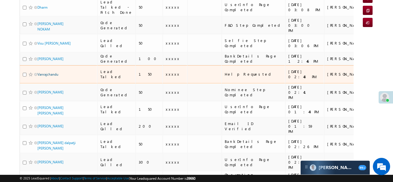
click at [48, 72] on link "Vanrajchandu" at bounding box center [47, 74] width 21 height 4
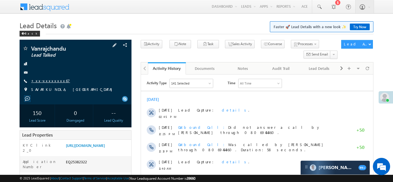
click at [46, 81] on link "+xx-xxxxxxxx67" at bounding box center [50, 80] width 39 height 5
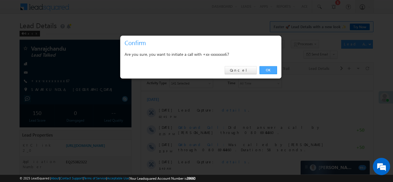
click at [267, 70] on link "OK" at bounding box center [268, 70] width 18 height 8
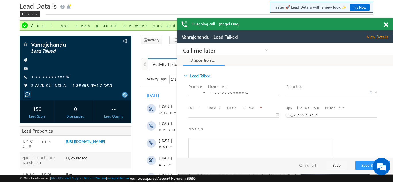
click at [385, 25] on span at bounding box center [386, 24] width 4 height 5
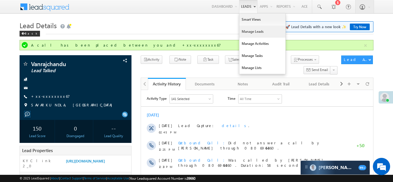
click at [252, 32] on link "Manage Leads" at bounding box center [262, 32] width 46 height 12
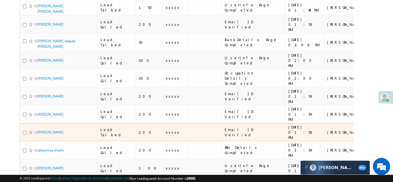
scroll to position [181, 0]
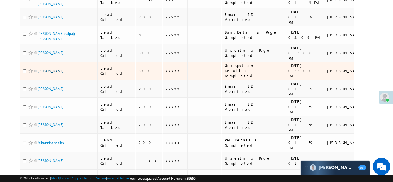
click at [54, 69] on link "SACHIN ADHYAPAK" at bounding box center [50, 71] width 26 height 4
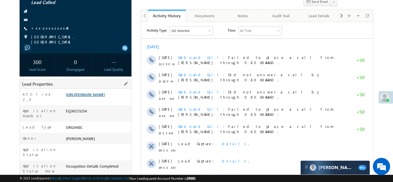
click at [87, 92] on link "[URL][DOMAIN_NAME]" at bounding box center [85, 94] width 39 height 5
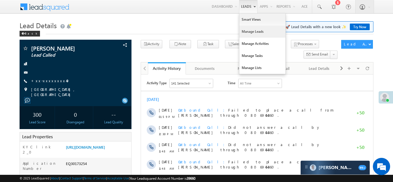
click at [246, 35] on link "Manage Leads" at bounding box center [262, 32] width 46 height 12
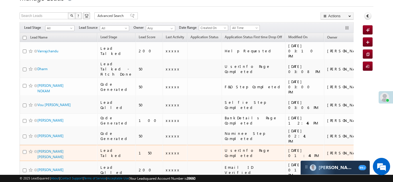
scroll to position [27, 0]
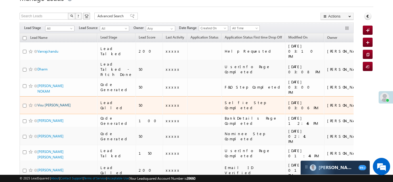
click at [47, 103] on link "Visu [PERSON_NAME]" at bounding box center [53, 105] width 33 height 4
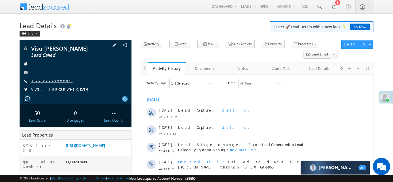
click at [47, 80] on link "+xx-xxxxxxxx89" at bounding box center [51, 80] width 41 height 5
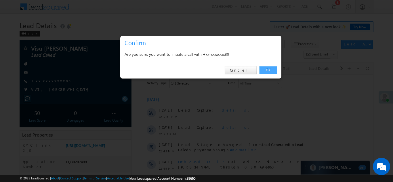
click at [270, 70] on link "OK" at bounding box center [268, 70] width 18 height 8
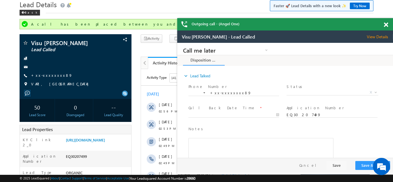
click at [386, 24] on span at bounding box center [386, 24] width 4 height 5
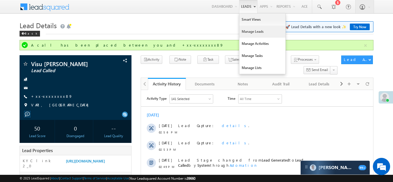
click at [251, 33] on link "Manage Leads" at bounding box center [262, 32] width 46 height 12
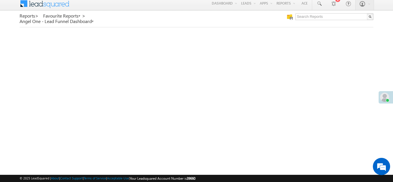
scroll to position [3, 0]
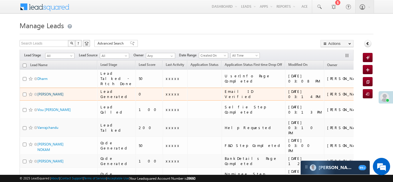
click at [43, 96] on link "[PERSON_NAME]" at bounding box center [50, 94] width 26 height 4
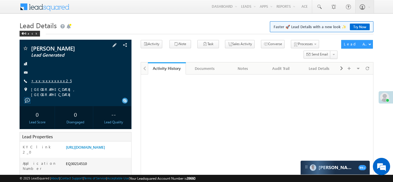
click at [48, 80] on link "+xx-xxxxxxxx25" at bounding box center [51, 80] width 41 height 5
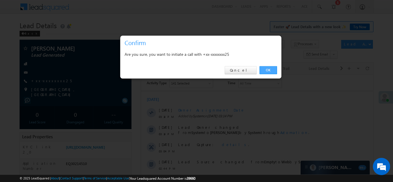
click at [269, 68] on link "OK" at bounding box center [268, 70] width 18 height 8
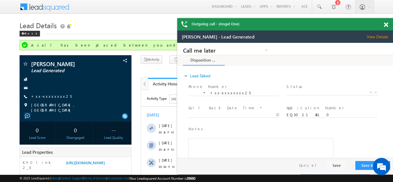
click at [386, 24] on div "Outgoing call - (Angel One)" at bounding box center [285, 24] width 216 height 12
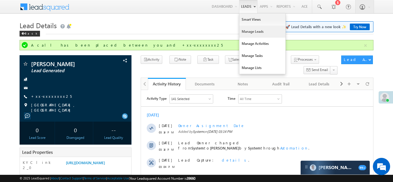
click at [247, 33] on link "Manage Leads" at bounding box center [262, 32] width 46 height 12
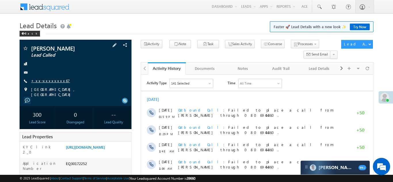
click at [46, 81] on link "+xx-xxxxxxxx67" at bounding box center [50, 80] width 39 height 5
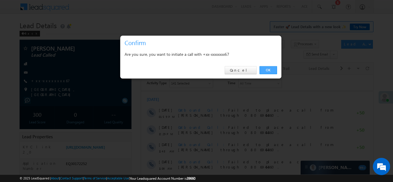
click at [265, 69] on link "OK" at bounding box center [268, 70] width 18 height 8
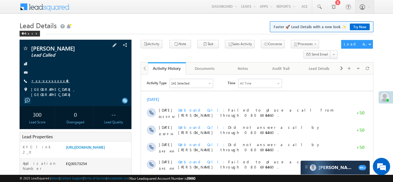
click at [47, 80] on link "+xx-xxxxxxxx49" at bounding box center [50, 80] width 39 height 5
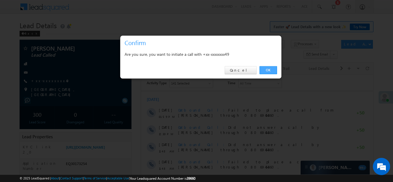
click at [267, 69] on link "OK" at bounding box center [268, 70] width 18 height 8
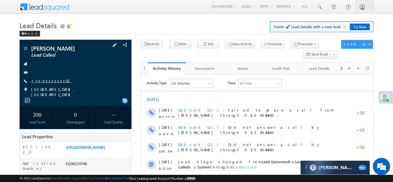
click at [45, 82] on link "+xx-xxxxxxxx62" at bounding box center [51, 80] width 41 height 5
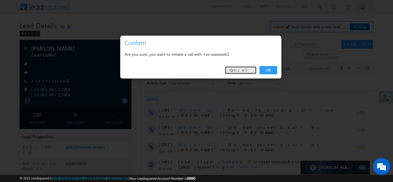
click at [248, 70] on link "Cancel" at bounding box center [241, 70] width 32 height 8
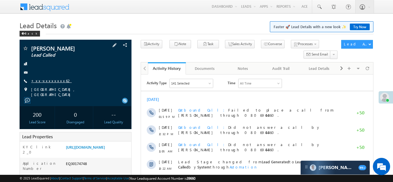
click at [43, 80] on link "+xx-xxxxxxxx62" at bounding box center [51, 80] width 41 height 5
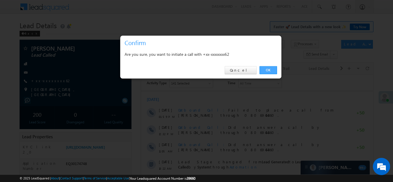
click at [263, 70] on link "OK" at bounding box center [268, 70] width 18 height 8
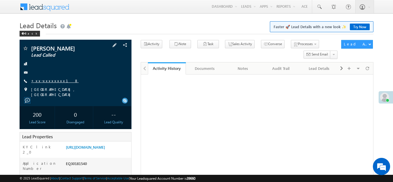
click at [50, 80] on link "+xx-xxxxxxxx18" at bounding box center [54, 80] width 47 height 5
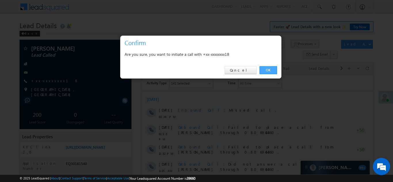
click at [267, 70] on link "OK" at bounding box center [268, 70] width 18 height 8
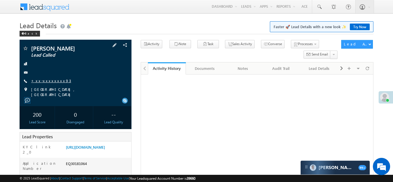
click at [47, 80] on link "+xx-xxxxxxxx93" at bounding box center [51, 80] width 40 height 5
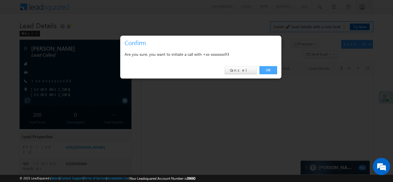
click at [267, 69] on link "OK" at bounding box center [268, 70] width 18 height 8
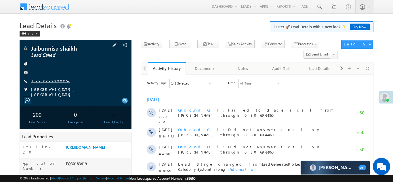
click at [44, 80] on link "+xx-xxxxxxxx57" at bounding box center [50, 80] width 39 height 5
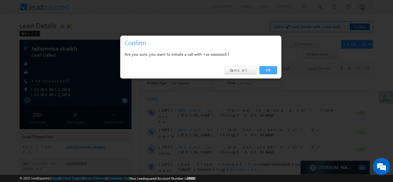
click at [266, 68] on link "OK" at bounding box center [268, 70] width 18 height 8
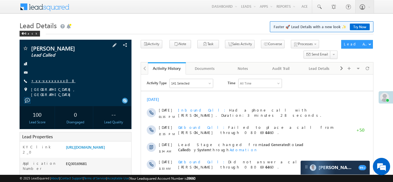
click at [48, 81] on link "+xx-xxxxxxxx08" at bounding box center [53, 80] width 44 height 5
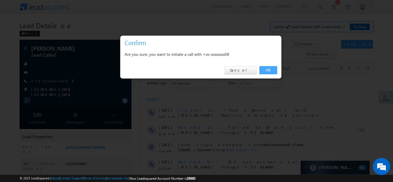
click at [269, 71] on link "OK" at bounding box center [268, 70] width 18 height 8
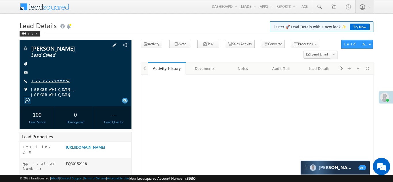
click at [49, 78] on link "+xx-xxxxxxxx57" at bounding box center [50, 80] width 39 height 5
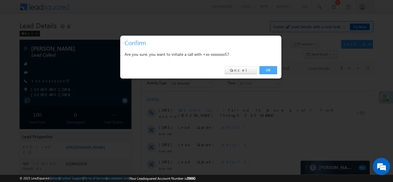
click at [266, 70] on link "OK" at bounding box center [268, 70] width 18 height 8
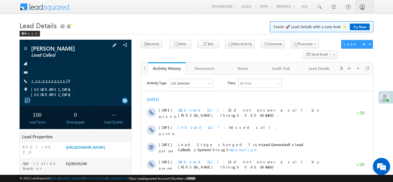
click at [45, 80] on link "+xx-xxxxxxxx74" at bounding box center [50, 80] width 38 height 5
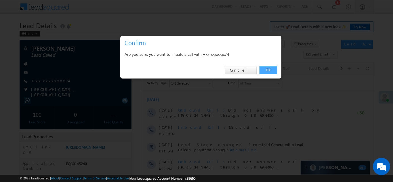
click at [266, 68] on link "OK" at bounding box center [268, 70] width 18 height 8
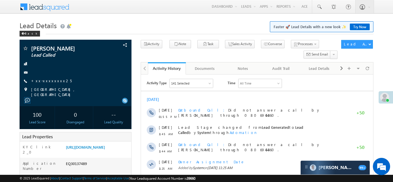
click at [47, 79] on link "+xx-xxxxxxxx25" at bounding box center [51, 80] width 41 height 5
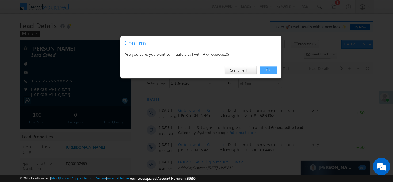
click at [264, 69] on link "OK" at bounding box center [268, 70] width 18 height 8
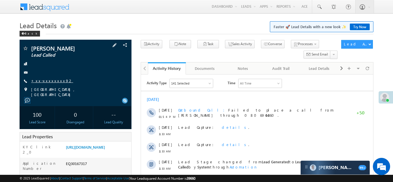
click at [51, 79] on link "+xx-xxxxxxxx92" at bounding box center [52, 80] width 42 height 5
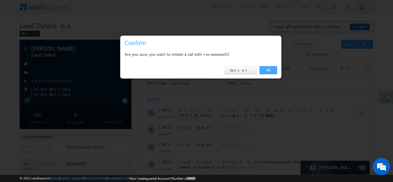
click at [269, 69] on link "OK" at bounding box center [268, 70] width 18 height 8
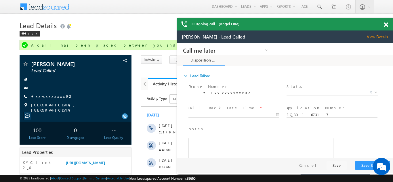
click at [385, 25] on span at bounding box center [386, 24] width 4 height 5
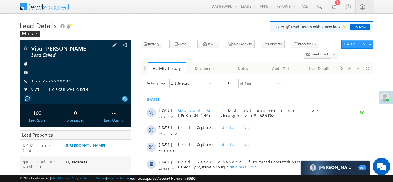
click at [41, 79] on link "+xx-xxxxxxxx89" at bounding box center [51, 80] width 41 height 5
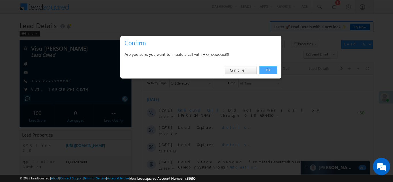
click at [267, 68] on link "OK" at bounding box center [268, 70] width 18 height 8
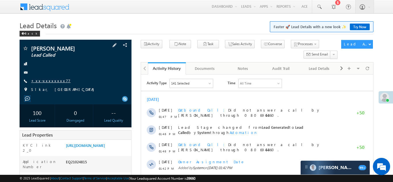
click at [47, 79] on link "+xx-xxxxxxxx77" at bounding box center [50, 80] width 39 height 5
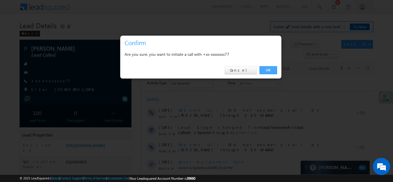
click at [268, 69] on link "OK" at bounding box center [268, 70] width 18 height 8
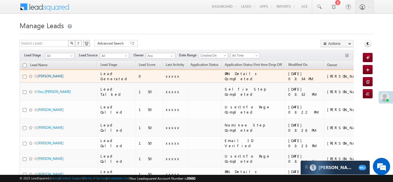
click at [47, 74] on link "[PERSON_NAME]" at bounding box center [50, 76] width 26 height 4
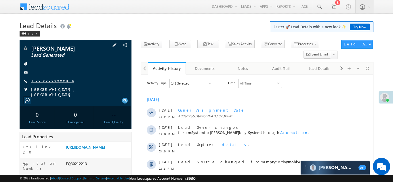
click at [45, 80] on link "+xx-xxxxxxxx06" at bounding box center [52, 80] width 43 height 5
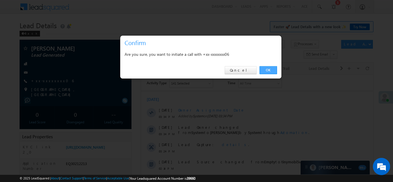
click at [267, 69] on link "OK" at bounding box center [268, 70] width 18 height 8
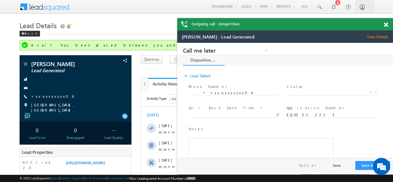
click at [385, 24] on span at bounding box center [386, 24] width 4 height 5
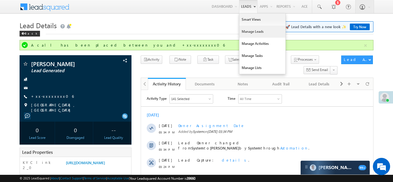
click at [248, 31] on link "Manage Leads" at bounding box center [262, 32] width 46 height 12
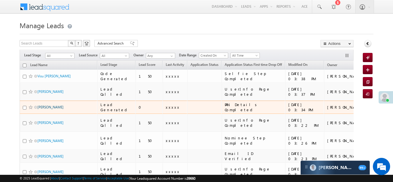
click at [48, 105] on link "[PERSON_NAME]" at bounding box center [50, 107] width 26 height 4
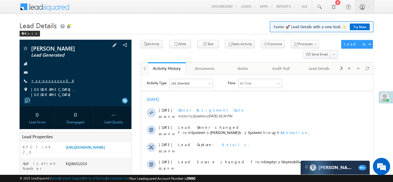
click at [48, 83] on link "+xx-xxxxxxxx06" at bounding box center [52, 80] width 43 height 5
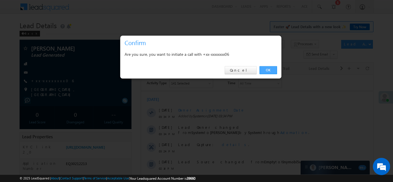
click at [268, 69] on link "OK" at bounding box center [268, 70] width 18 height 8
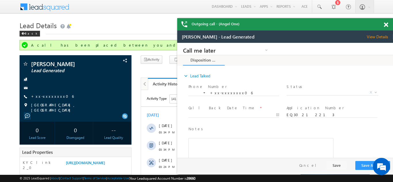
click at [385, 24] on div "Outgoing call - (Angel One)" at bounding box center [285, 24] width 216 height 12
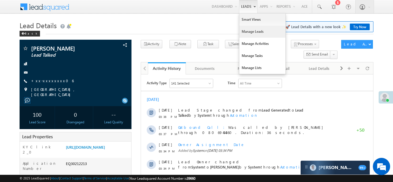
click at [245, 33] on link "Manage Leads" at bounding box center [262, 32] width 46 height 12
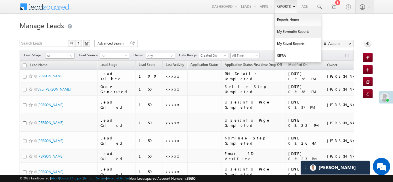
click at [285, 31] on link "My Favourite Reports" at bounding box center [298, 32] width 46 height 12
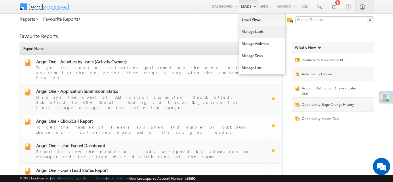
click at [249, 31] on link "Manage Leads" at bounding box center [262, 32] width 46 height 12
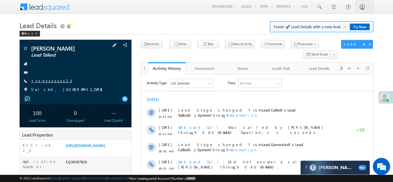
click at [46, 81] on link "+xx-xxxxxxxx23" at bounding box center [51, 80] width 41 height 5
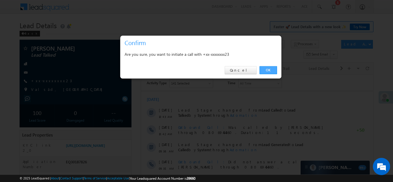
click at [268, 70] on link "OK" at bounding box center [268, 70] width 18 height 8
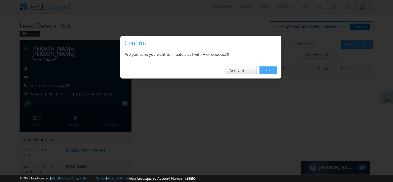
click at [267, 71] on link "OK" at bounding box center [268, 70] width 18 height 8
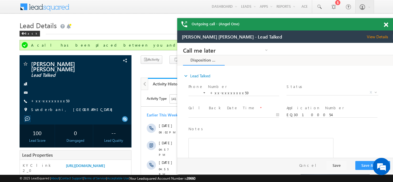
click at [387, 24] on span at bounding box center [386, 24] width 4 height 5
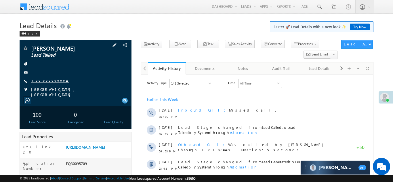
click at [46, 82] on link "+xx-xxxxxxxx47" at bounding box center [50, 80] width 38 height 5
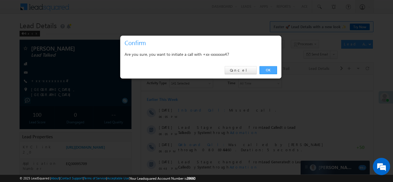
click at [268, 70] on link "OK" at bounding box center [268, 70] width 18 height 8
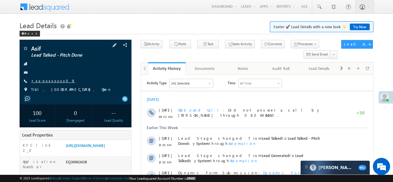
click at [45, 79] on link "+xx-xxxxxxxx09" at bounding box center [53, 80] width 44 height 5
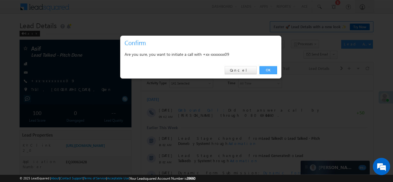
click at [268, 68] on link "OK" at bounding box center [268, 70] width 18 height 8
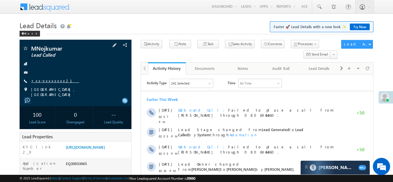
click at [48, 80] on link "+xx-xxxxxxxx21" at bounding box center [55, 80] width 48 height 5
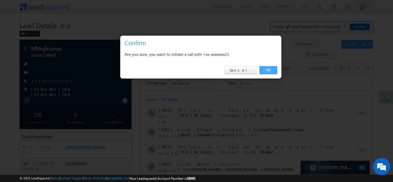
click at [268, 69] on link "OK" at bounding box center [268, 70] width 18 height 8
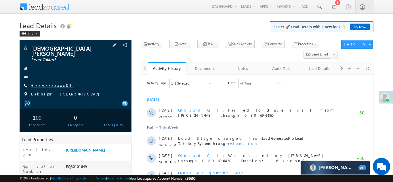
click at [49, 83] on link "+xx-xxxxxxxx88" at bounding box center [52, 85] width 42 height 5
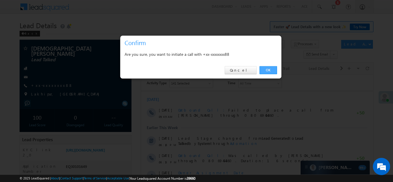
click at [266, 70] on link "OK" at bounding box center [268, 70] width 18 height 8
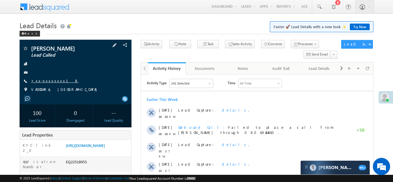
click at [46, 80] on link "+xx-xxxxxxxx18" at bounding box center [54, 80] width 47 height 5
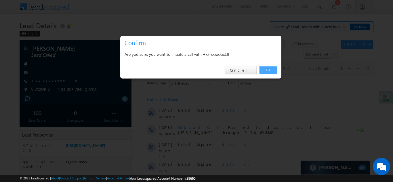
click at [265, 68] on link "OK" at bounding box center [268, 70] width 18 height 8
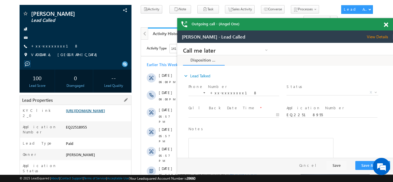
click at [98, 113] on link "https://angelbroking1-pk3em7sa.customui-test.leadsquared.com?leadId=9be4b131-ca…" at bounding box center [85, 110] width 39 height 5
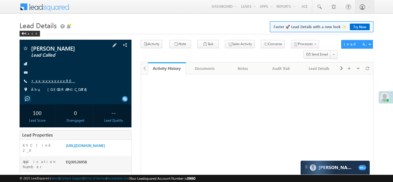
click at [44, 81] on link "+xx-xxxxxxxx90" at bounding box center [53, 80] width 44 height 5
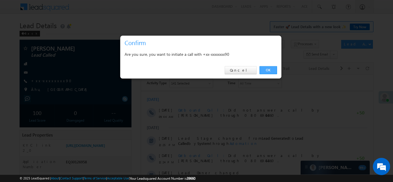
click at [266, 68] on link "OK" at bounding box center [268, 70] width 18 height 8
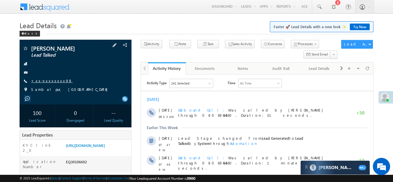
click at [45, 81] on link "+xx-xxxxxxxx98" at bounding box center [51, 80] width 41 height 5
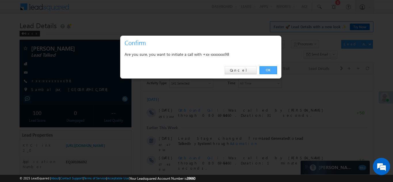
click at [269, 68] on link "OK" at bounding box center [268, 70] width 18 height 8
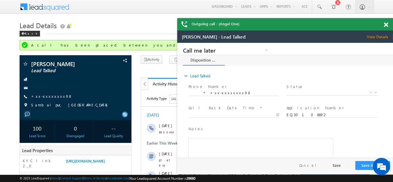
click at [384, 25] on span at bounding box center [386, 24] width 4 height 5
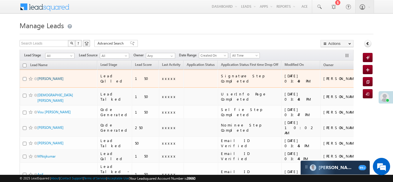
click at [54, 76] on link "[PERSON_NAME]" at bounding box center [50, 78] width 26 height 4
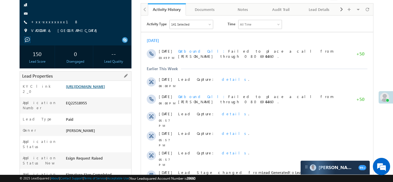
click at [98, 88] on link "https://angelbroking1-pk3em7sa.customui-test.leadsquared.com?leadId=9be4b131-ca…" at bounding box center [85, 86] width 39 height 5
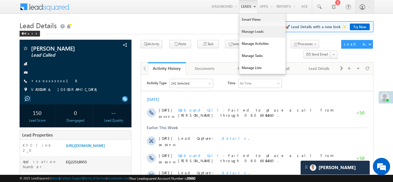
click at [248, 32] on link "Manage Leads" at bounding box center [262, 32] width 46 height 12
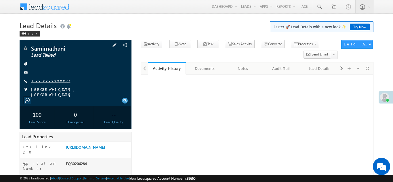
click at [45, 81] on link "+xx-xxxxxxxx73" at bounding box center [50, 80] width 39 height 5
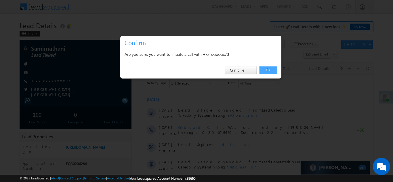
click at [267, 69] on link "OK" at bounding box center [268, 70] width 18 height 8
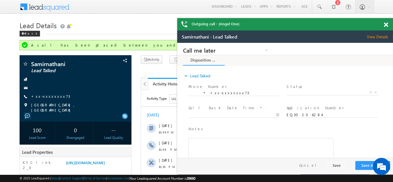
click at [385, 22] on span at bounding box center [386, 24] width 4 height 5
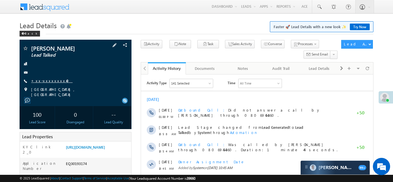
click at [52, 80] on link "+xx-xxxxxxxx40" at bounding box center [51, 80] width 41 height 5
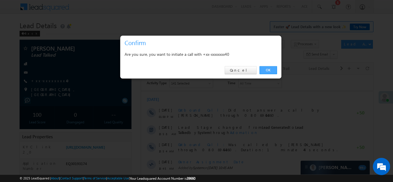
click at [268, 70] on link "OK" at bounding box center [268, 70] width 18 height 8
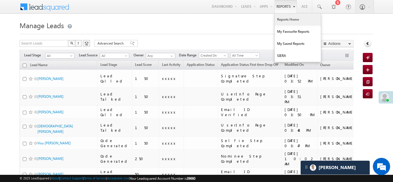
click at [286, 19] on link "Reports Home" at bounding box center [298, 20] width 46 height 12
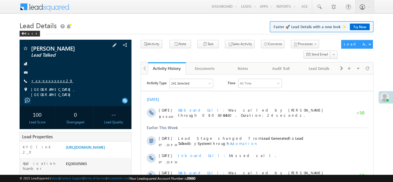
click at [48, 80] on link "+xx-xxxxxxxx29" at bounding box center [52, 80] width 42 height 5
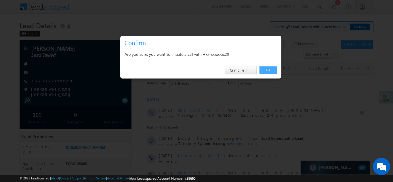
click at [271, 69] on link "OK" at bounding box center [268, 70] width 18 height 8
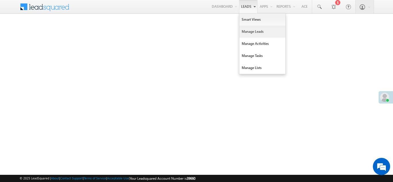
click at [248, 30] on link "Manage Leads" at bounding box center [262, 32] width 46 height 12
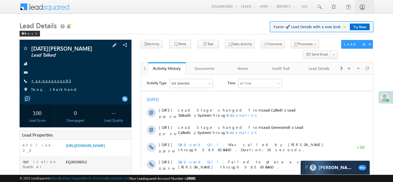
click at [45, 81] on link "+xx-xxxxxxxx95" at bounding box center [51, 80] width 40 height 5
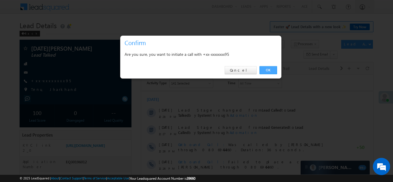
click at [265, 68] on link "OK" at bounding box center [268, 70] width 18 height 8
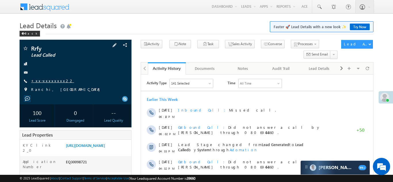
click at [44, 79] on link "+xx-xxxxxxxx22" at bounding box center [52, 80] width 43 height 5
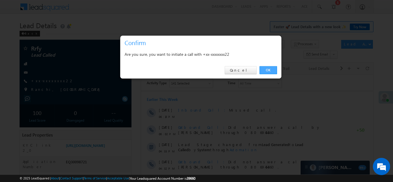
click at [267, 68] on link "OK" at bounding box center [268, 70] width 18 height 8
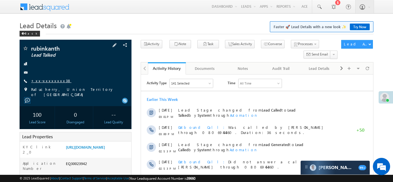
click at [49, 79] on link "+xx-xxxxxxxx38" at bounding box center [51, 80] width 40 height 5
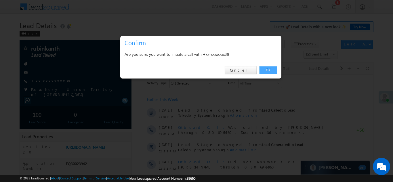
click at [266, 69] on link "OK" at bounding box center [268, 70] width 18 height 8
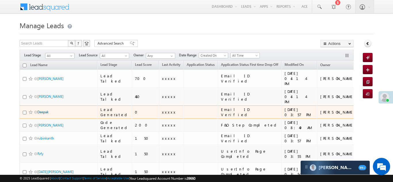
click at [43, 110] on link "Deepak" at bounding box center [42, 112] width 11 height 4
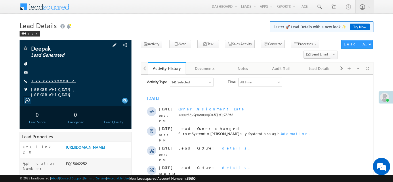
click at [47, 79] on link "+xx-xxxxxxxx02" at bounding box center [53, 80] width 45 height 5
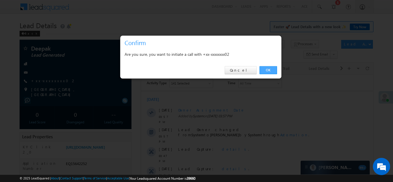
click at [268, 70] on link "OK" at bounding box center [268, 70] width 18 height 8
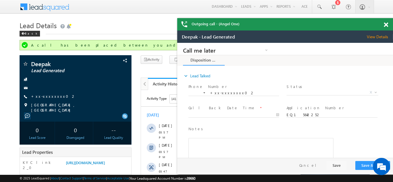
click at [387, 23] on span at bounding box center [386, 24] width 4 height 5
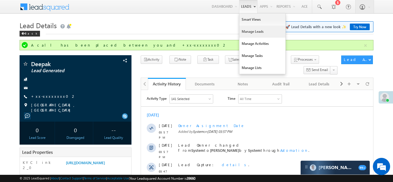
click at [246, 32] on link "Manage Leads" at bounding box center [262, 32] width 46 height 12
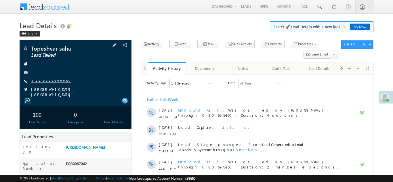
click at [46, 81] on link "+xx-xxxxxxxx68" at bounding box center [51, 80] width 40 height 5
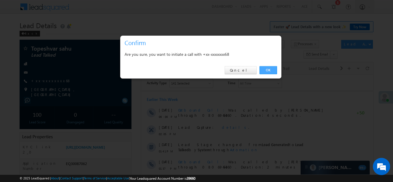
click at [268, 68] on link "OK" at bounding box center [268, 70] width 18 height 8
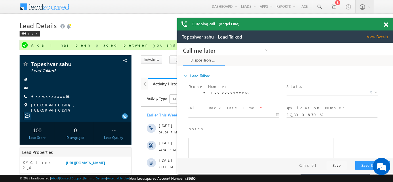
click at [385, 23] on span at bounding box center [386, 24] width 4 height 5
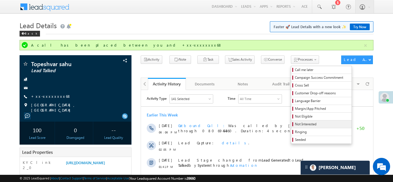
click at [295, 123] on span "Not Interested" at bounding box center [322, 124] width 55 height 5
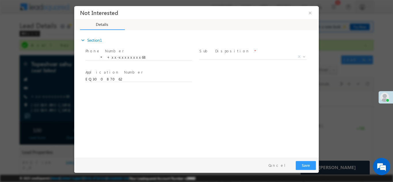
click at [250, 53] on span "Sub Disposition *" at bounding box center [252, 51] width 106 height 6
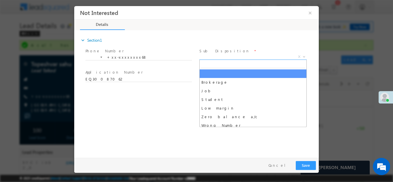
click at [236, 56] on span "X" at bounding box center [252, 57] width 107 height 6
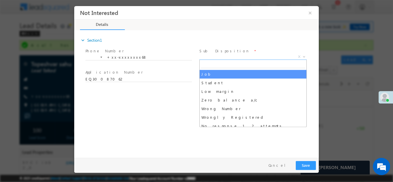
scroll to position [20, 0]
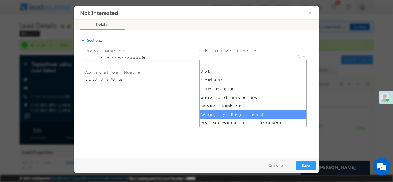
select select "Wrongly Registered"
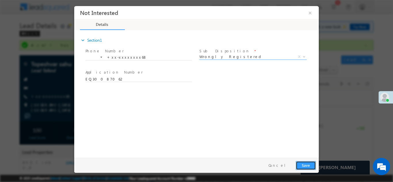
click at [302, 162] on button "Save" at bounding box center [306, 165] width 20 height 9
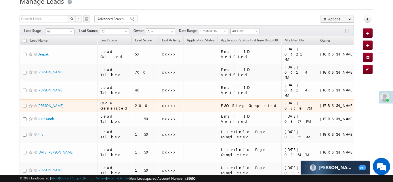
scroll to position [27, 0]
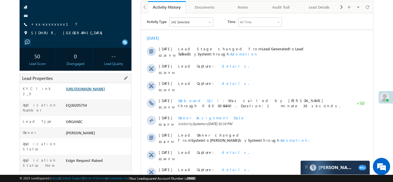
click at [95, 87] on link "[URL][DOMAIN_NAME]" at bounding box center [85, 88] width 39 height 5
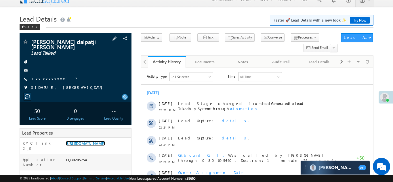
scroll to position [9, 0]
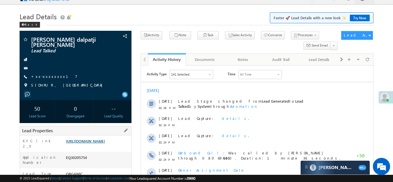
click at [94, 143] on link "[URL][DOMAIN_NAME]" at bounding box center [85, 141] width 39 height 5
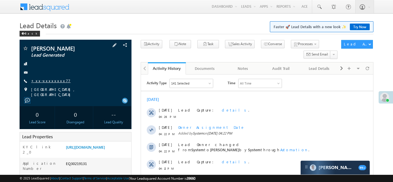
click at [43, 82] on link "+xx-xxxxxxxx77" at bounding box center [50, 80] width 39 height 5
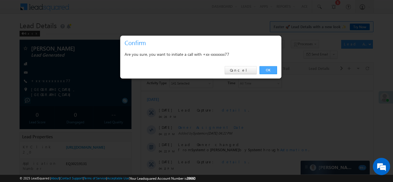
click at [270, 70] on link "OK" at bounding box center [268, 70] width 18 height 8
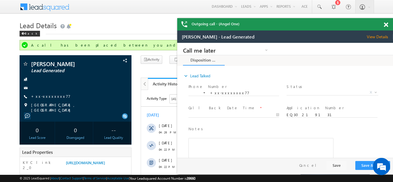
click at [386, 24] on div "Outgoing call - (Angel One)" at bounding box center [285, 24] width 216 height 12
